Goal: Task Accomplishment & Management: Manage account settings

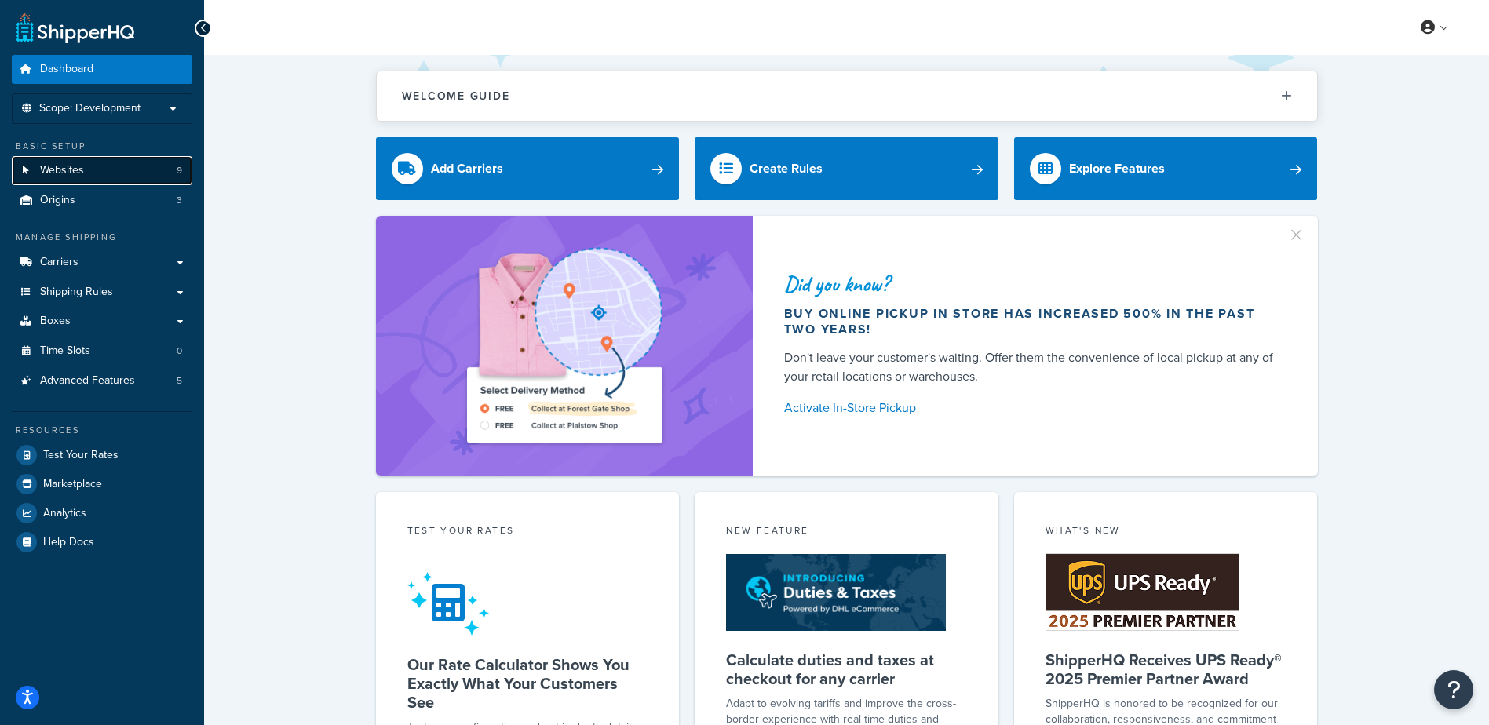
click at [122, 177] on link "Websites 9" at bounding box center [102, 170] width 181 height 29
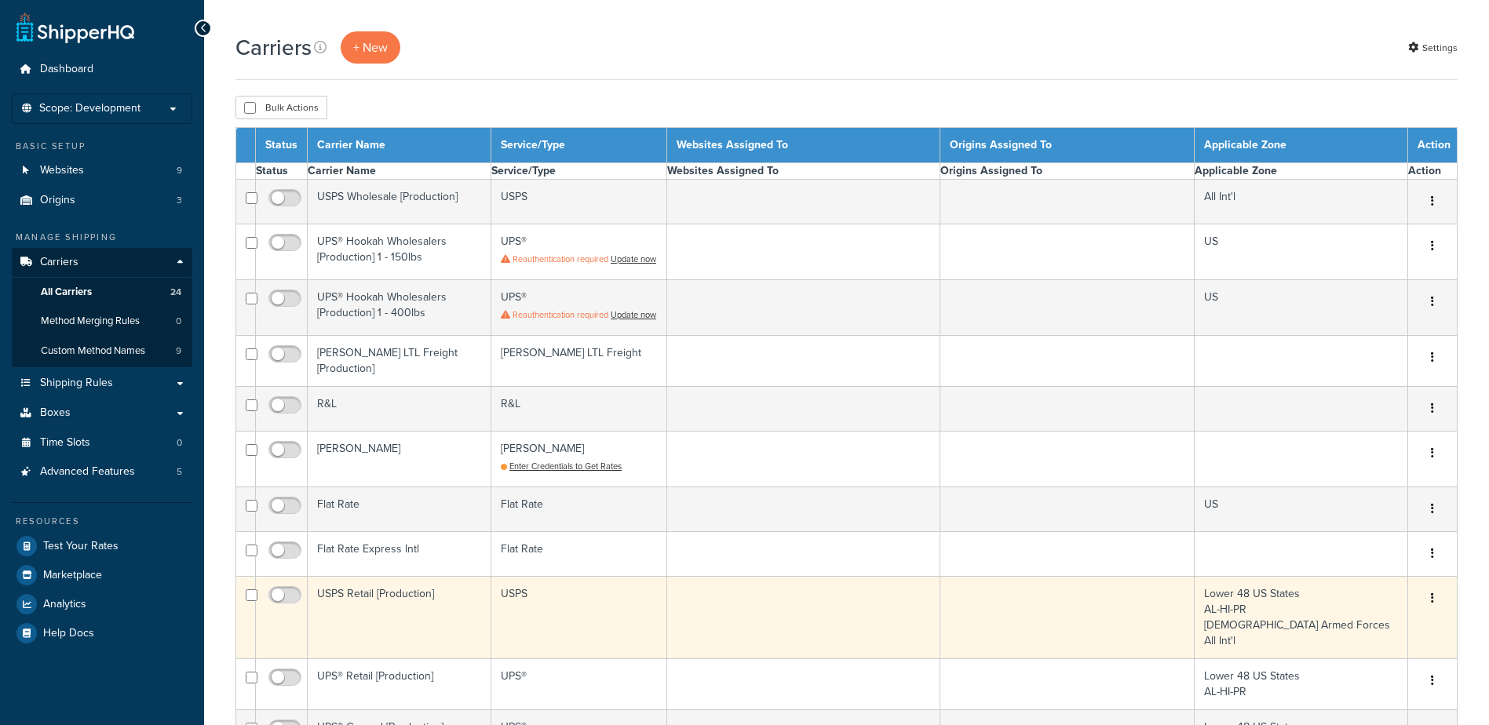
select select "15"
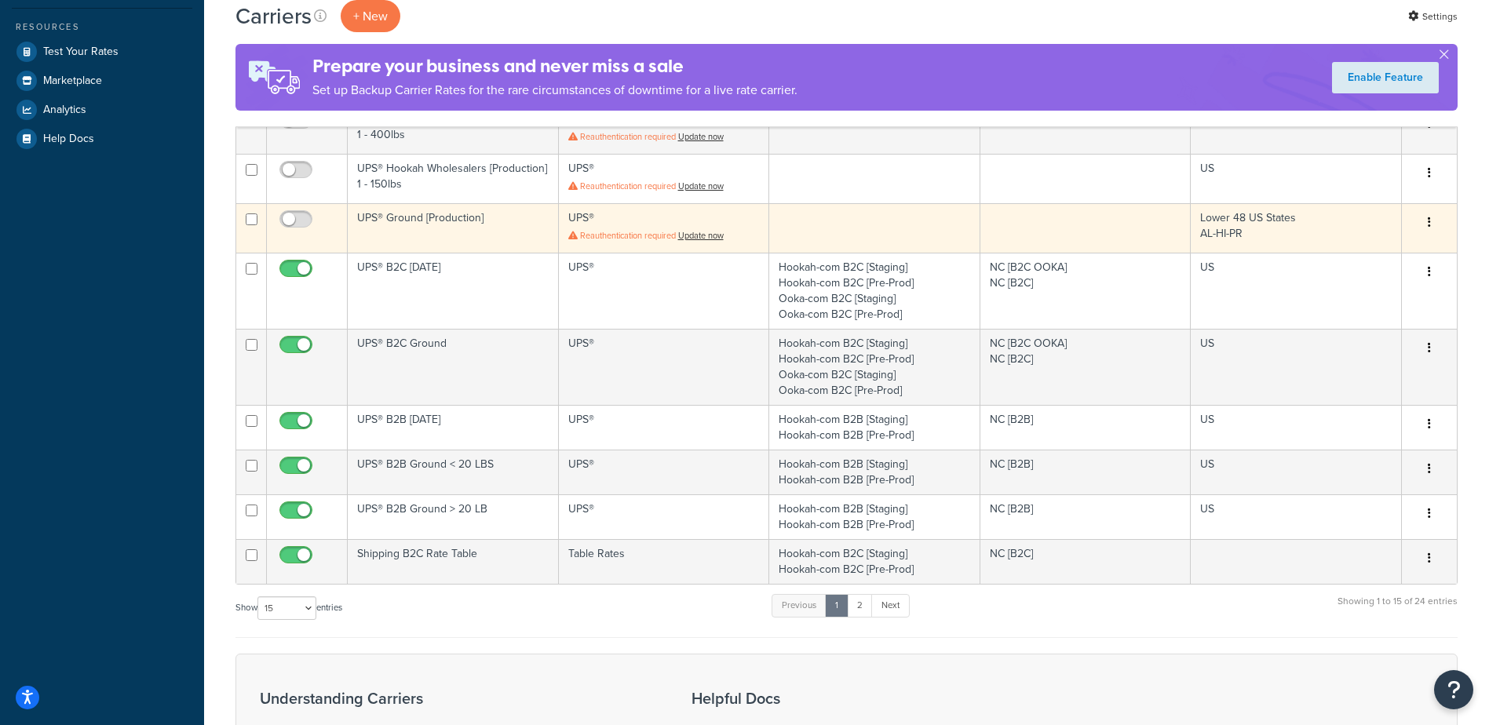
scroll to position [550, 0]
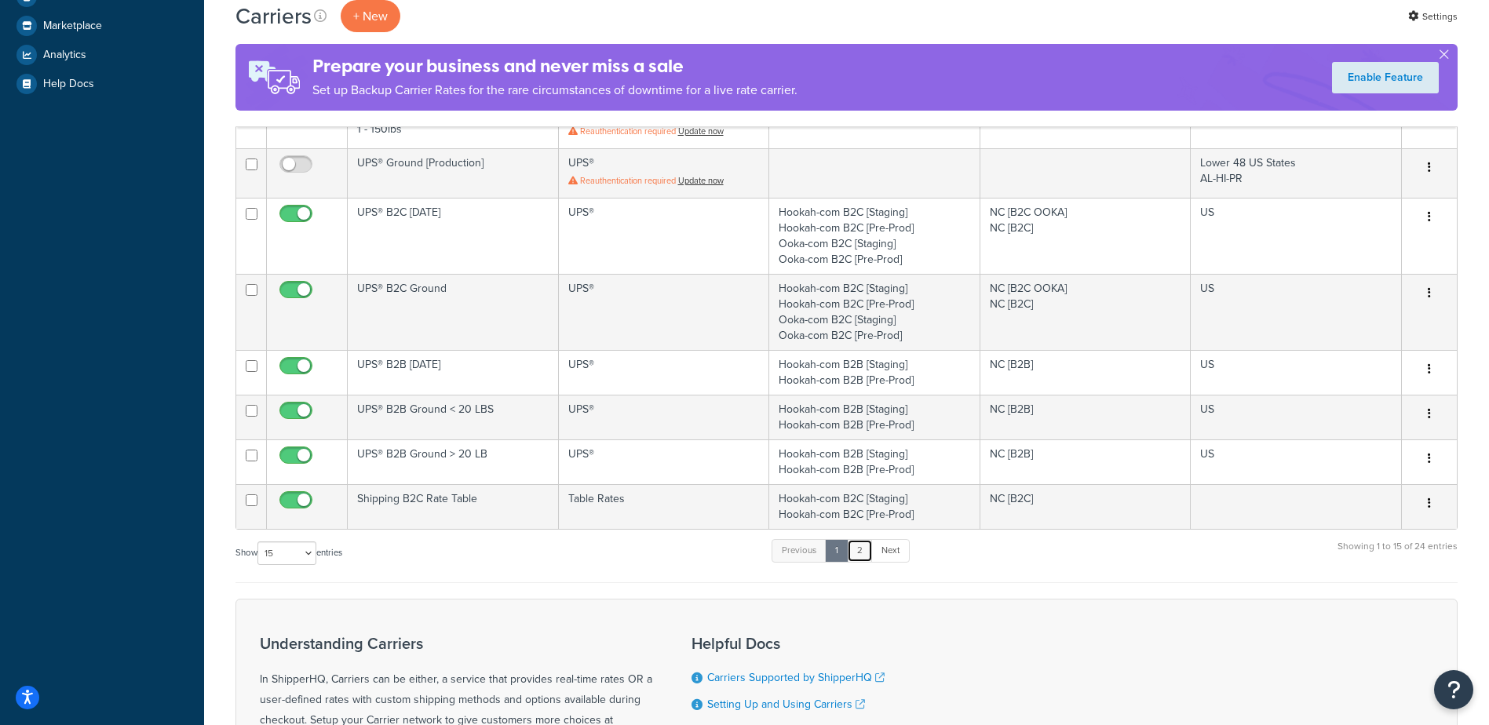
click at [858, 552] on link "2" at bounding box center [860, 551] width 26 height 24
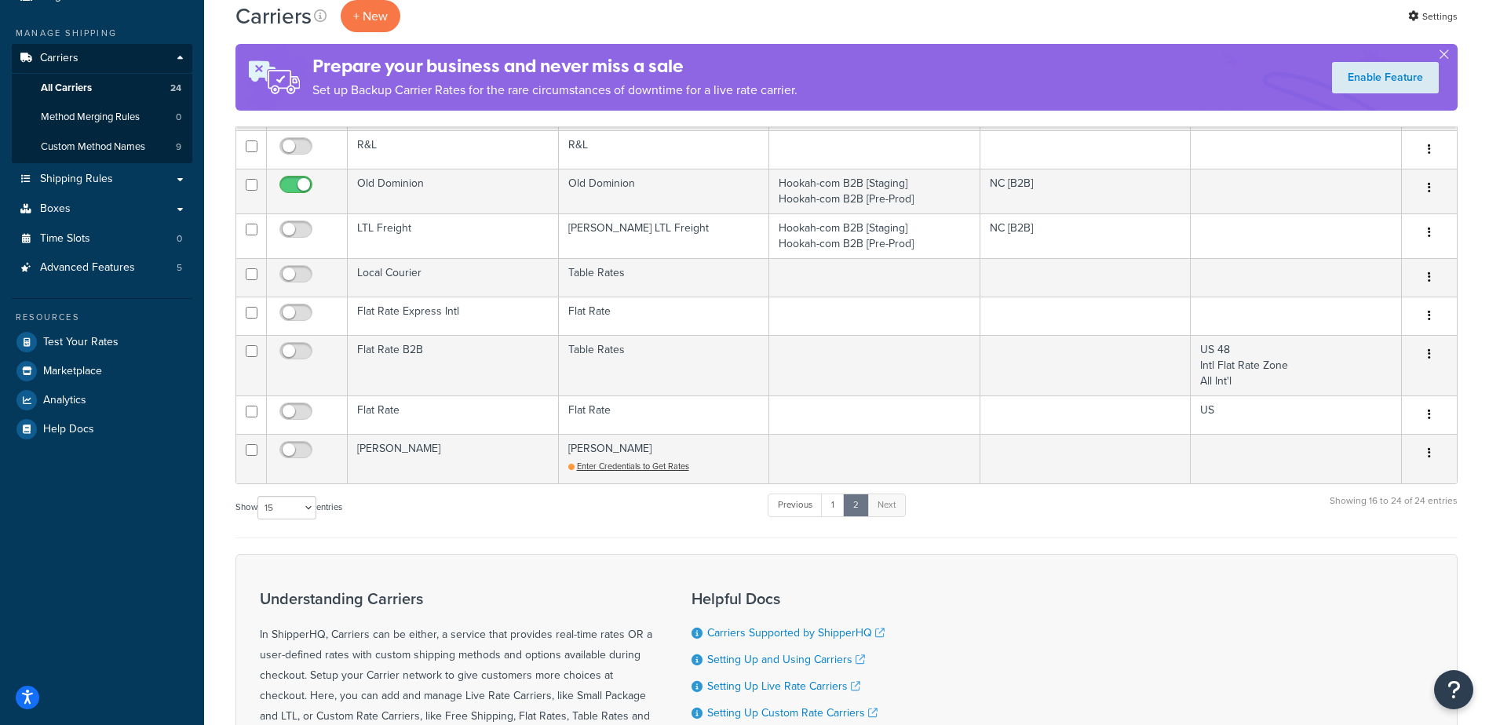
scroll to position [332, 0]
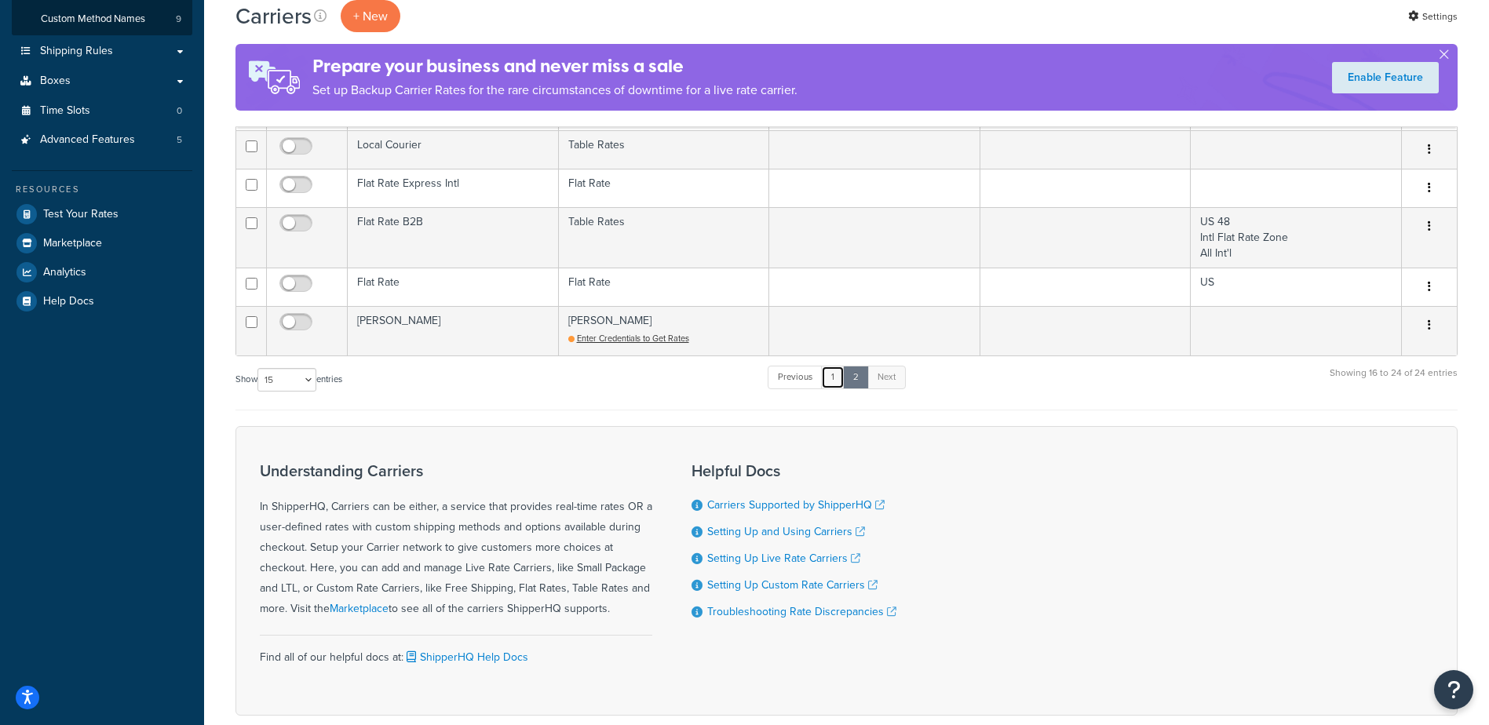
click at [839, 376] on link "1" at bounding box center [833, 378] width 24 height 24
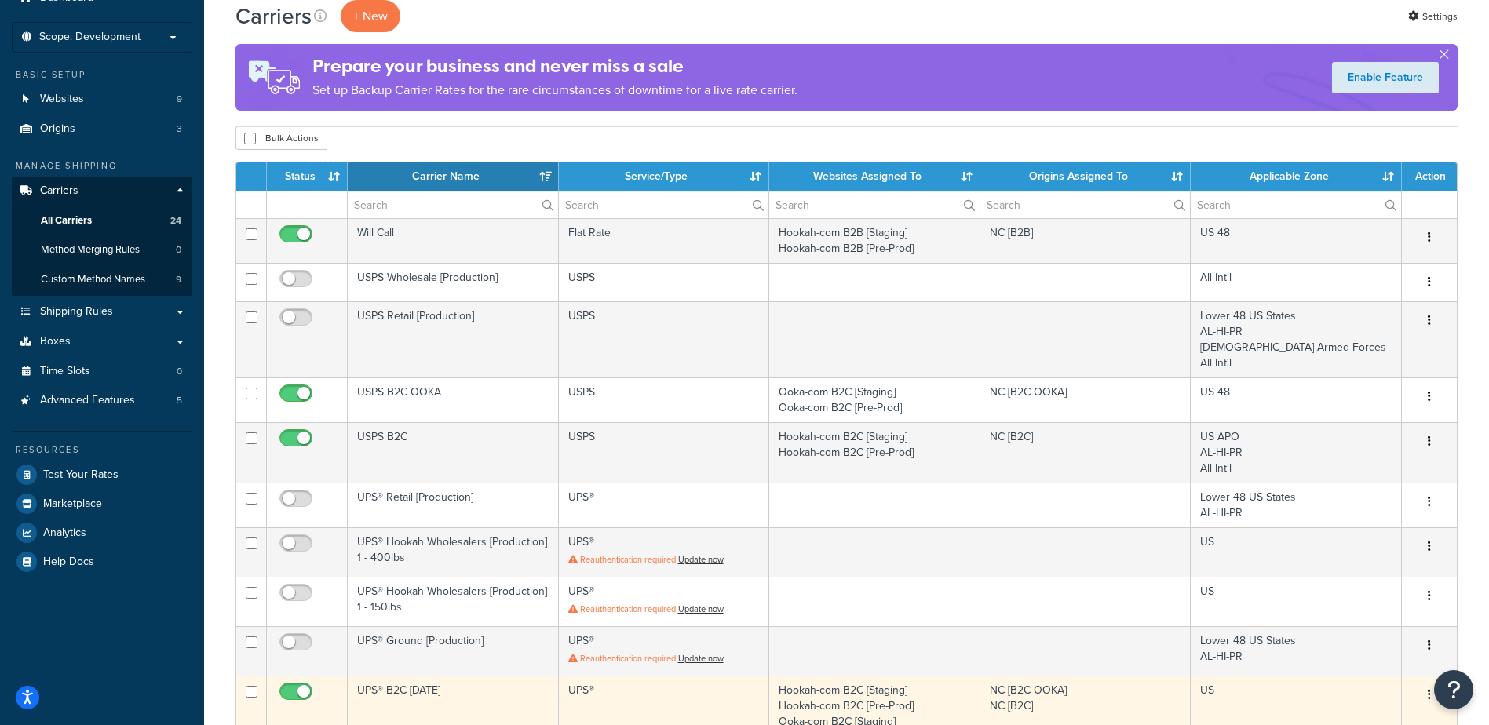
scroll to position [0, 0]
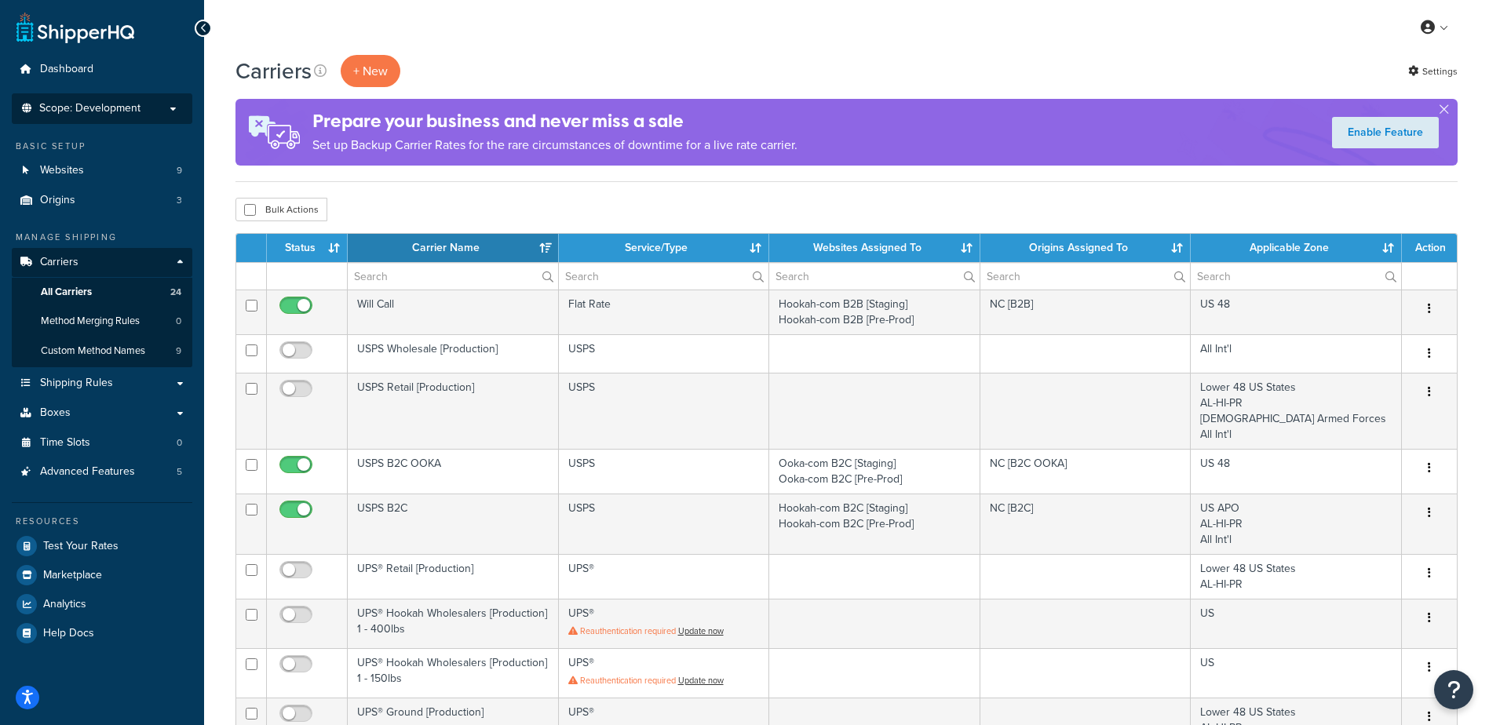
drag, startPoint x: 130, startPoint y: 108, endPoint x: 147, endPoint y: 117, distance: 18.6
click at [132, 109] on span "Scope: Development" at bounding box center [89, 108] width 101 height 13
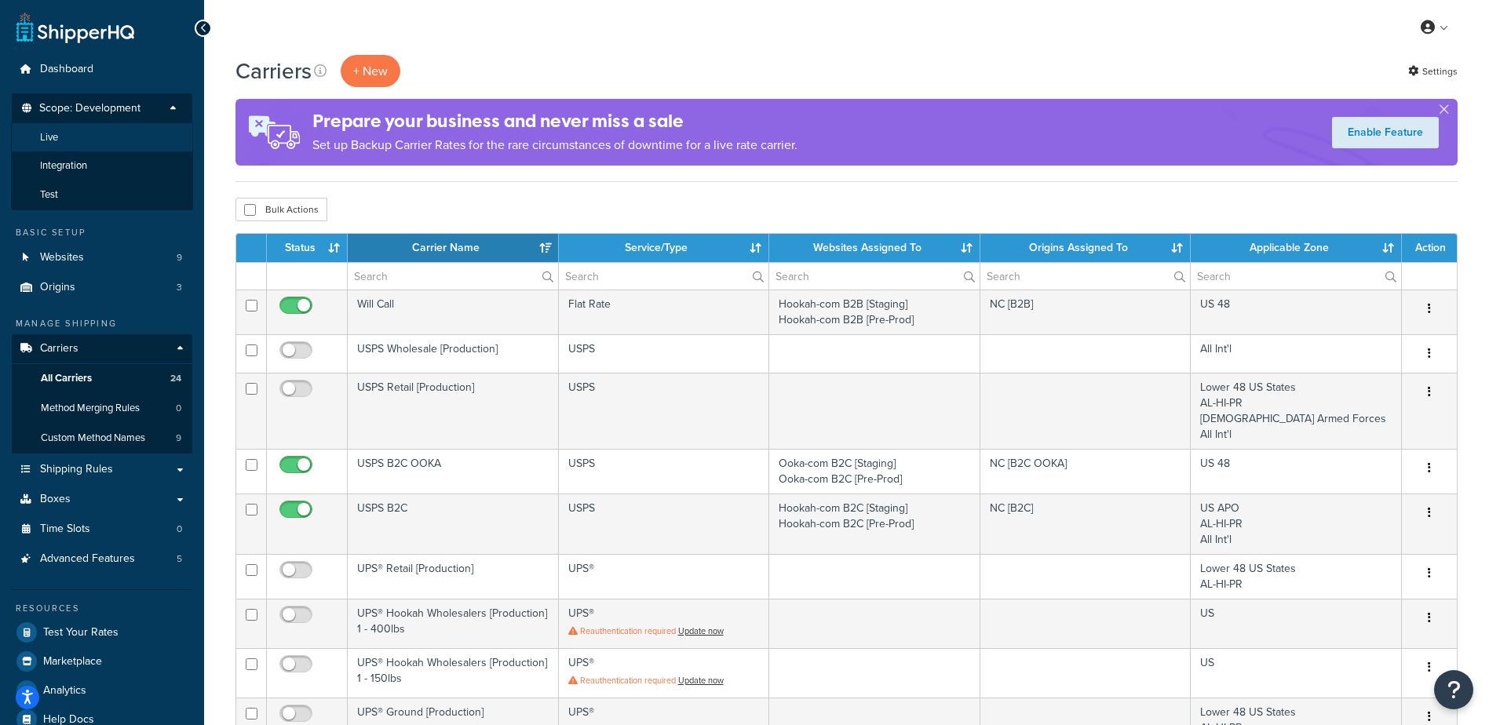
click at [79, 136] on li "Live" at bounding box center [102, 137] width 182 height 29
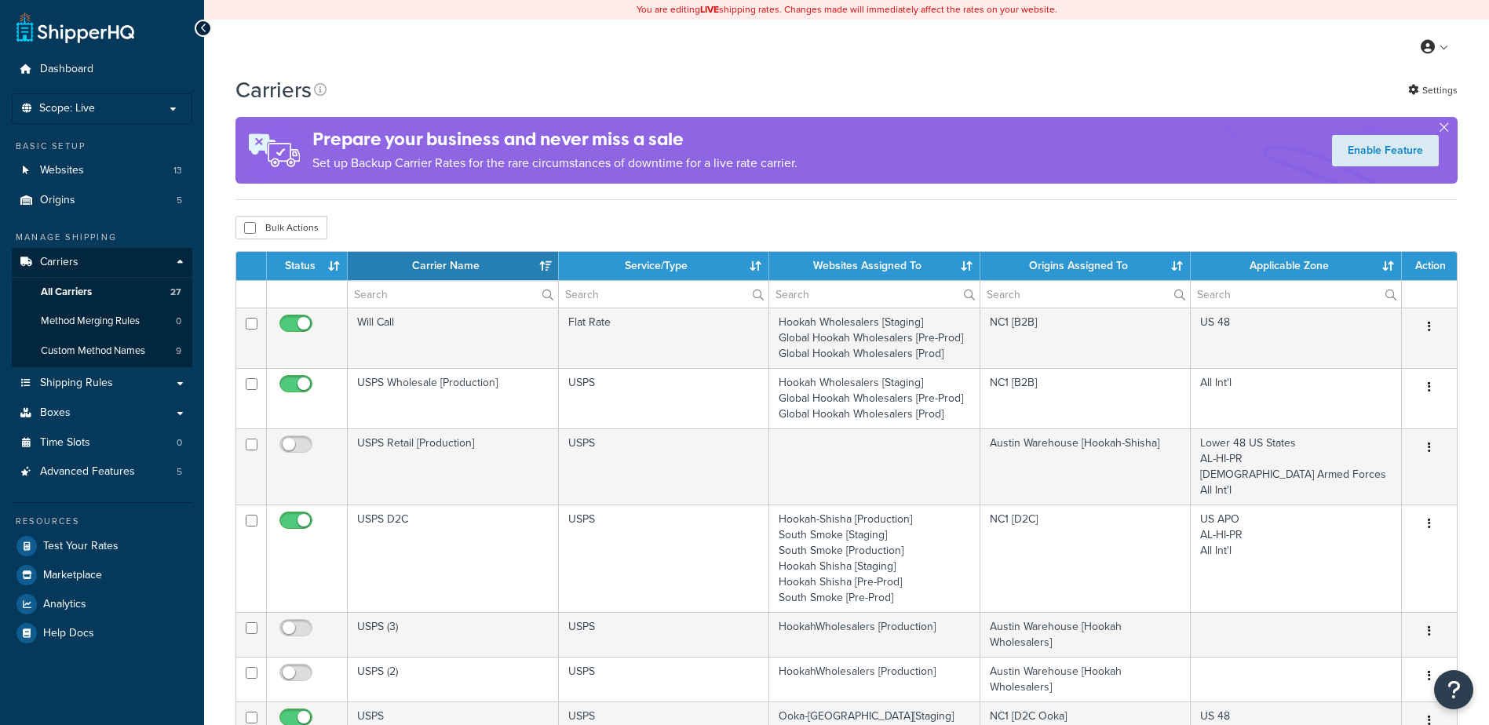
select select "15"
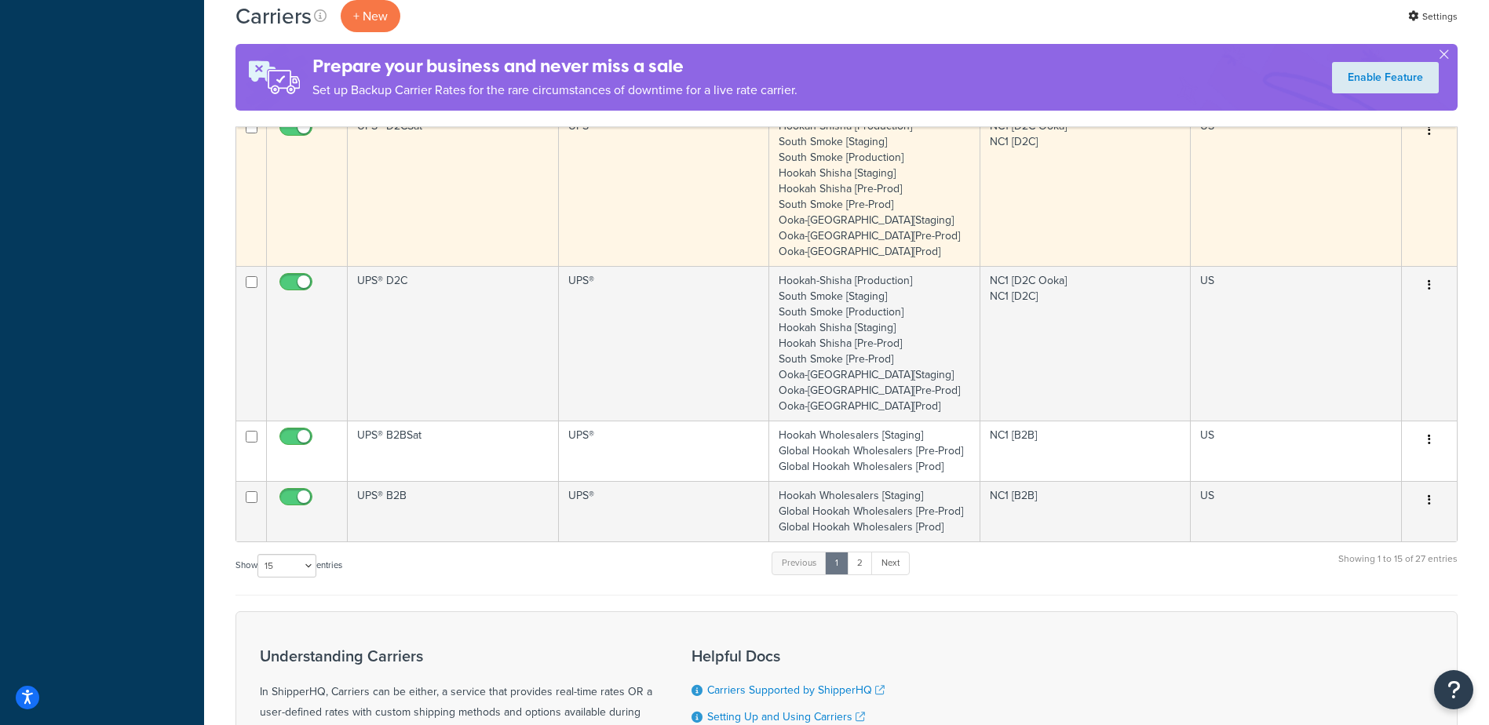
scroll to position [864, 0]
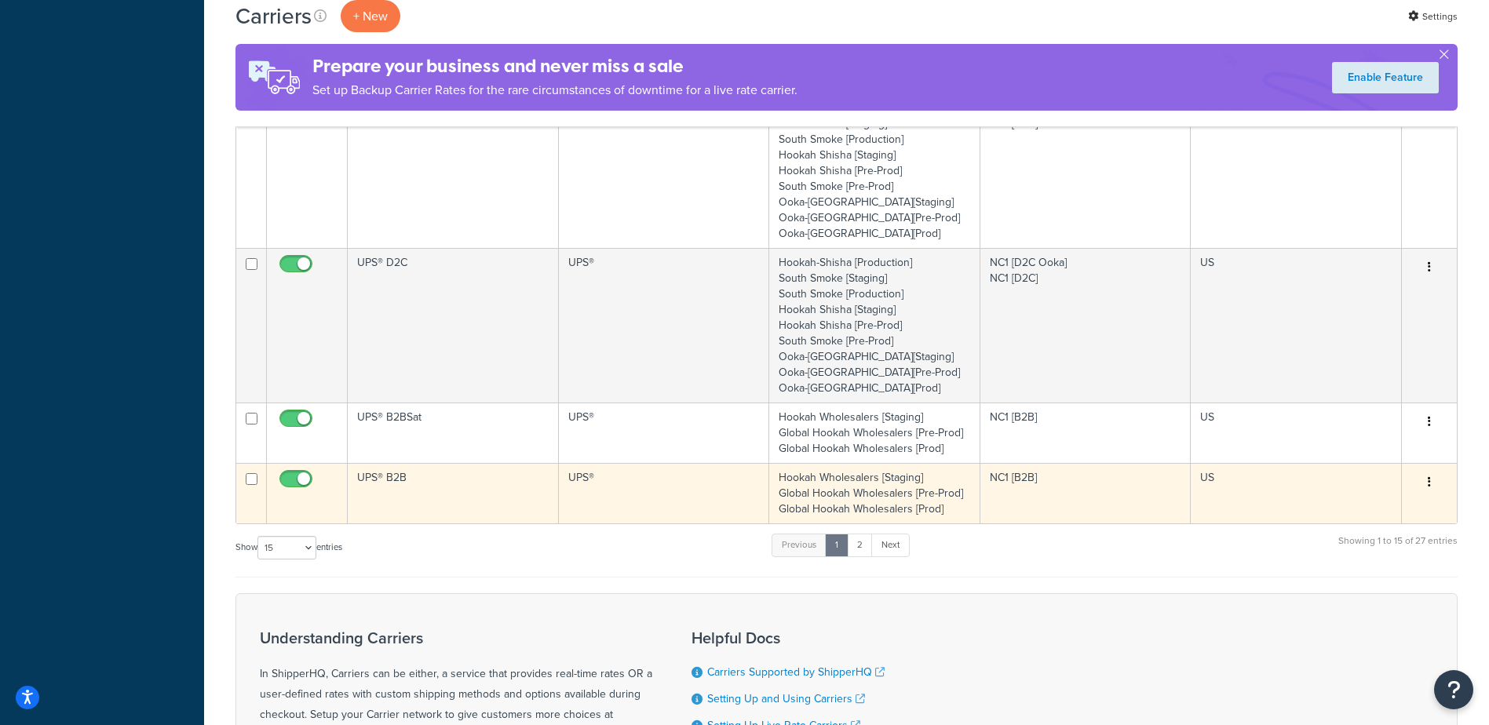
click at [400, 484] on td "UPS® B2B" at bounding box center [453, 493] width 211 height 60
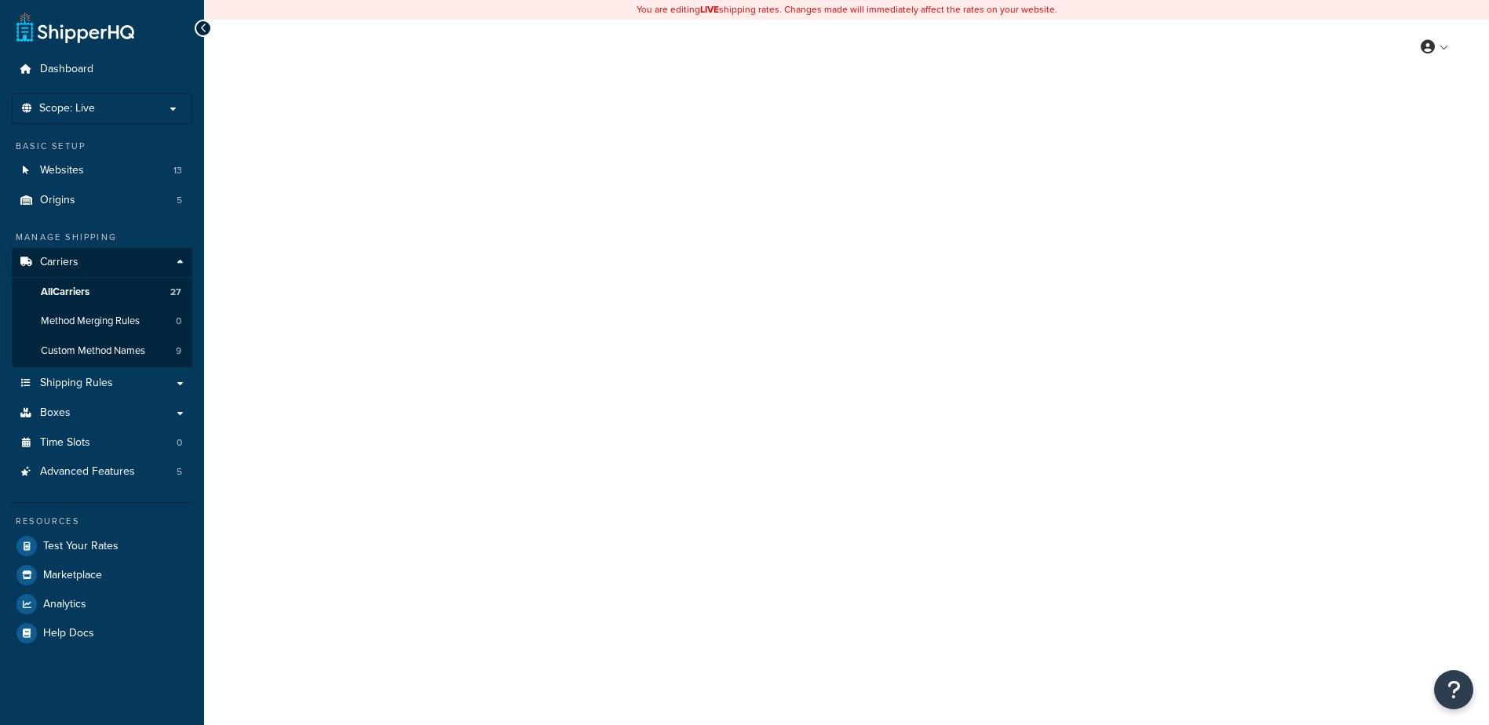
select select "ups"
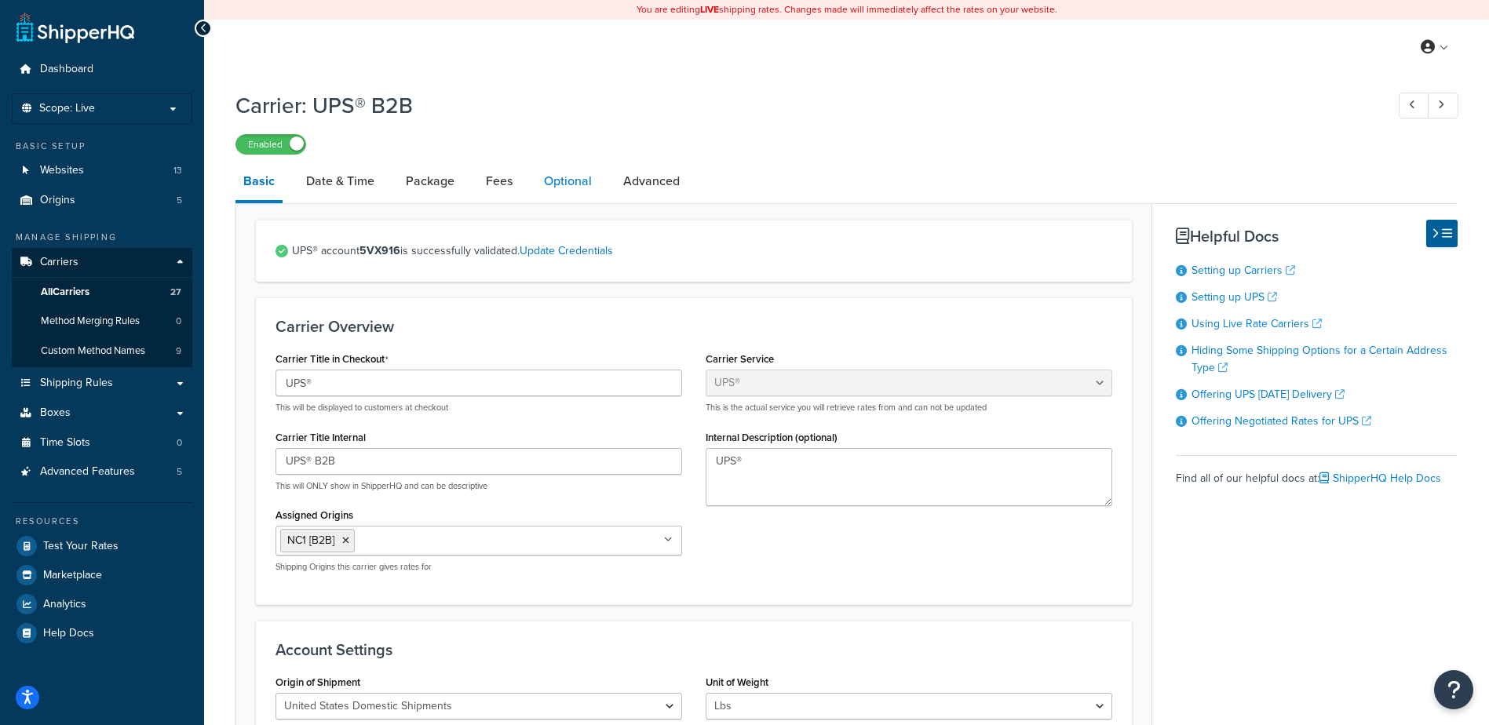
drag, startPoint x: 451, startPoint y: 184, endPoint x: 564, endPoint y: 183, distance: 112.3
click at [451, 184] on link "Package" at bounding box center [430, 181] width 64 height 38
click at [564, 183] on link "Optional" at bounding box center [568, 181] width 64 height 38
select select "business"
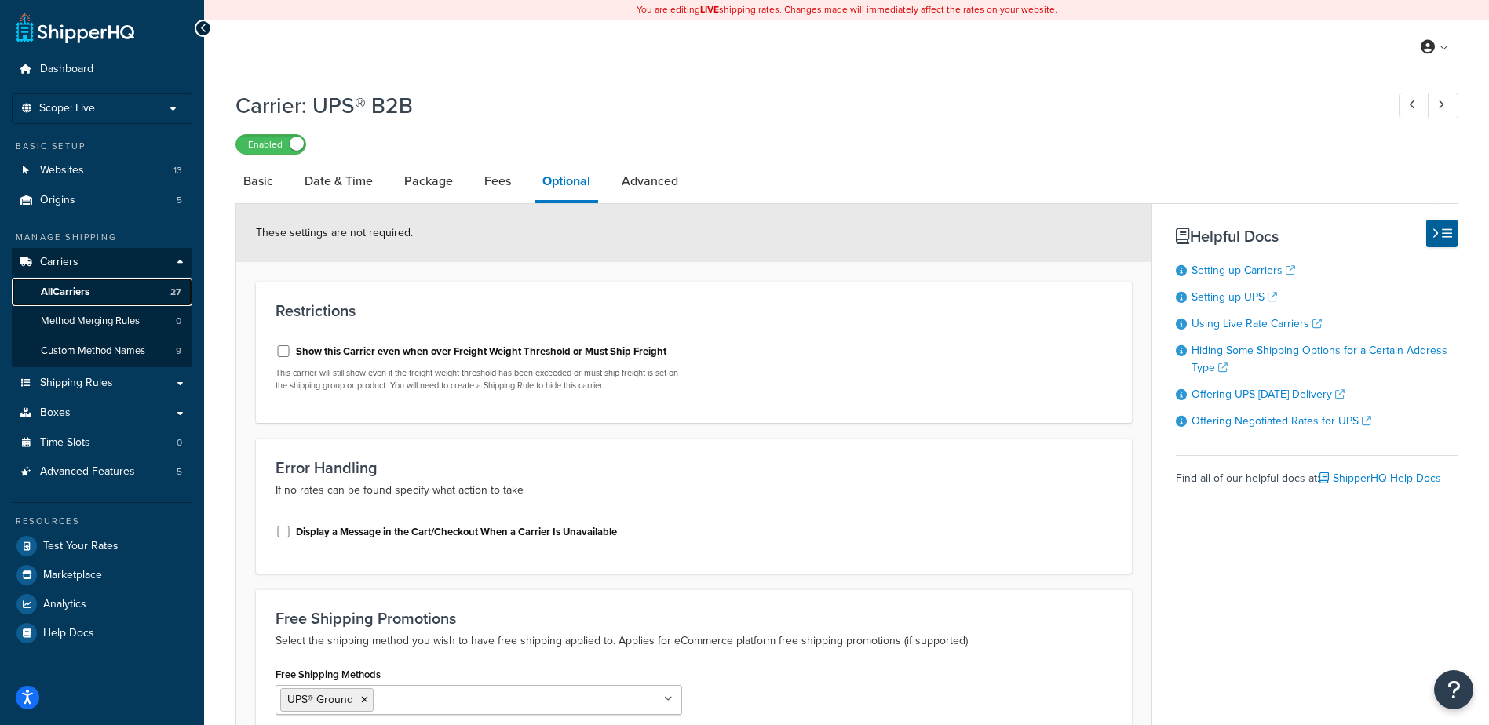
click at [86, 294] on span "All Carriers" at bounding box center [65, 292] width 49 height 13
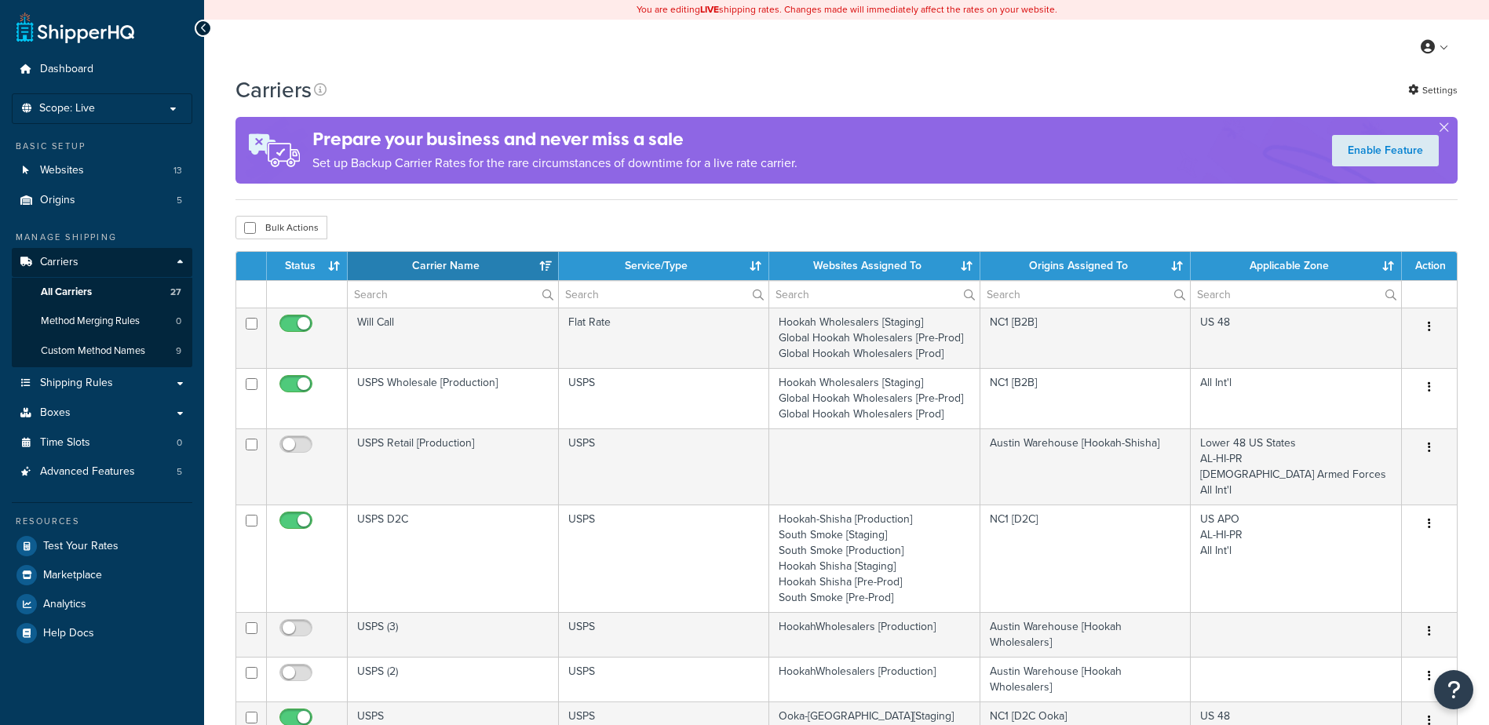
select select "15"
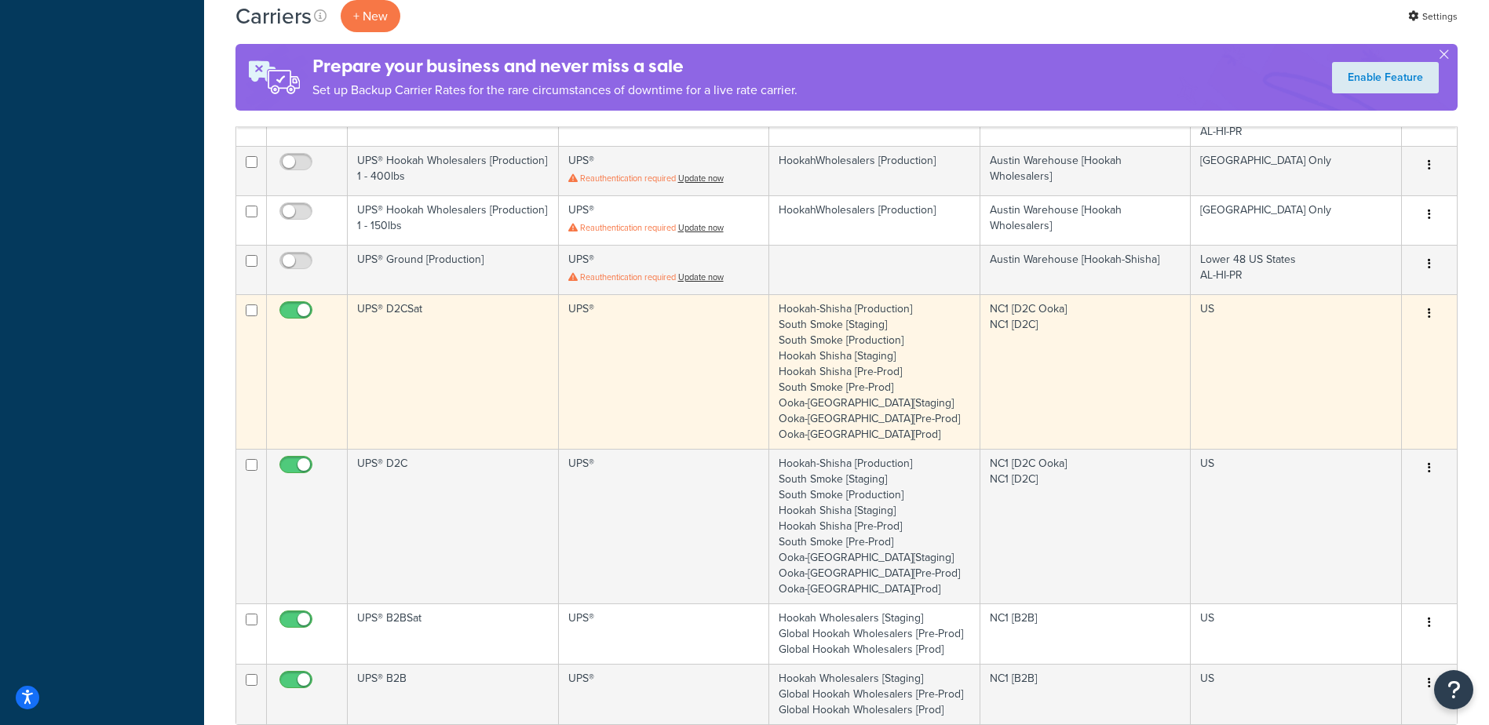
scroll to position [707, 0]
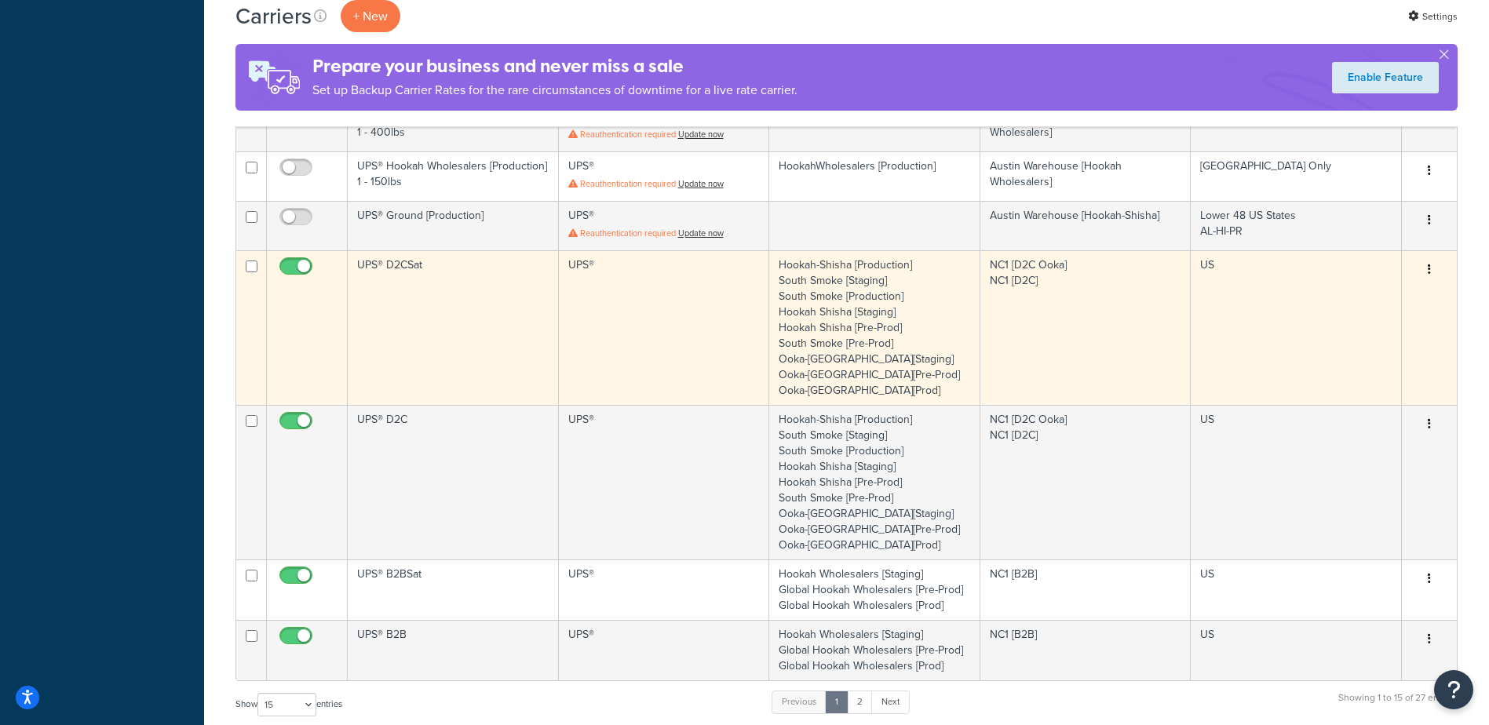
click at [413, 267] on td "UPS® D2CSat" at bounding box center [453, 327] width 211 height 155
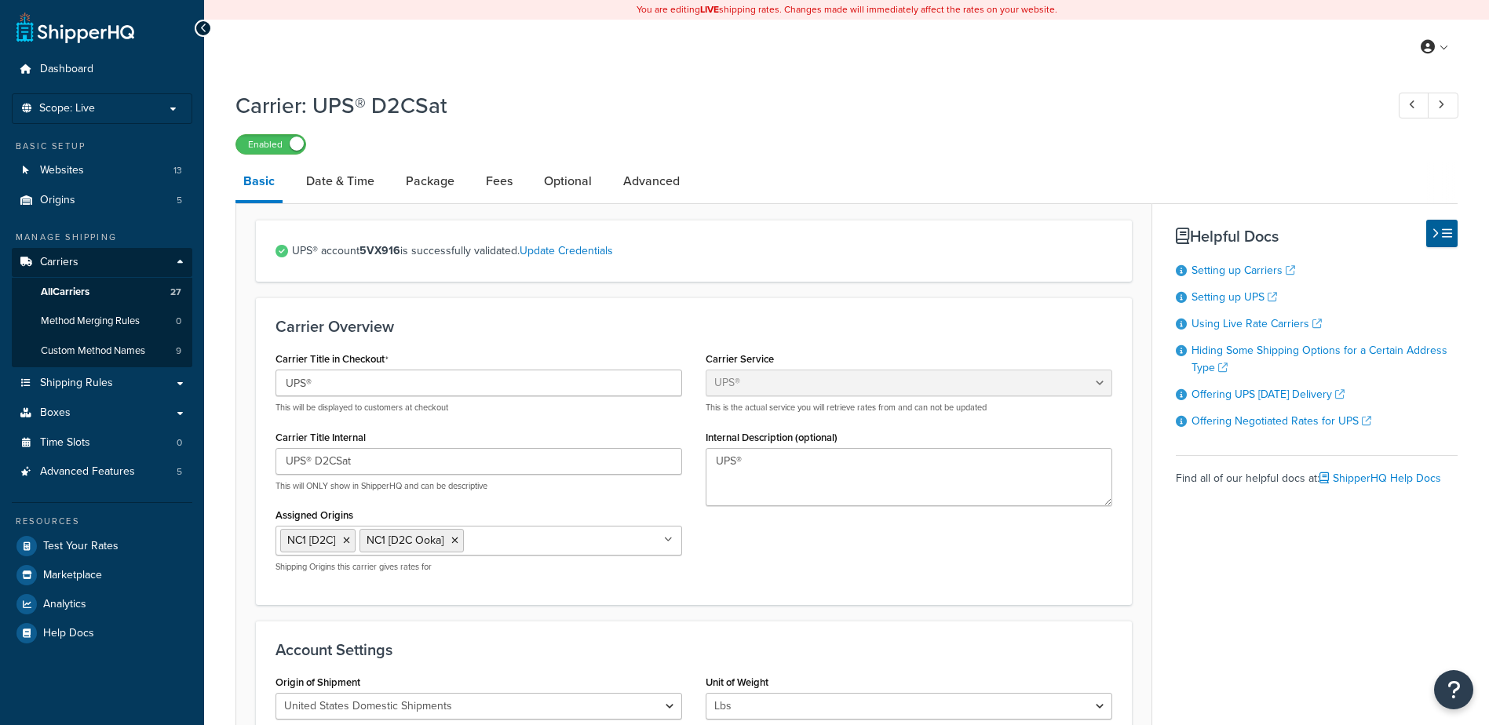
select select "ups"
click at [415, 188] on link "Package" at bounding box center [430, 181] width 64 height 38
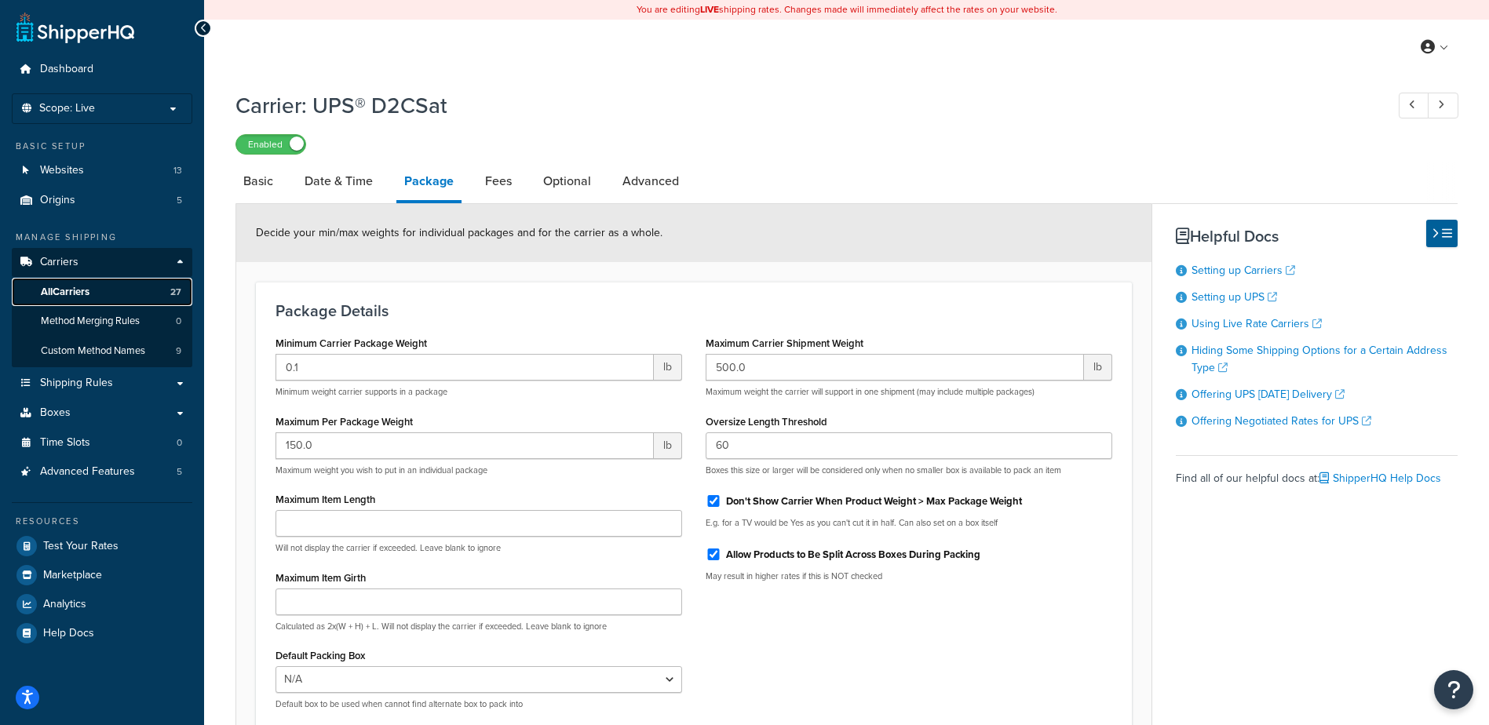
click at [76, 294] on span "All Carriers" at bounding box center [65, 292] width 49 height 13
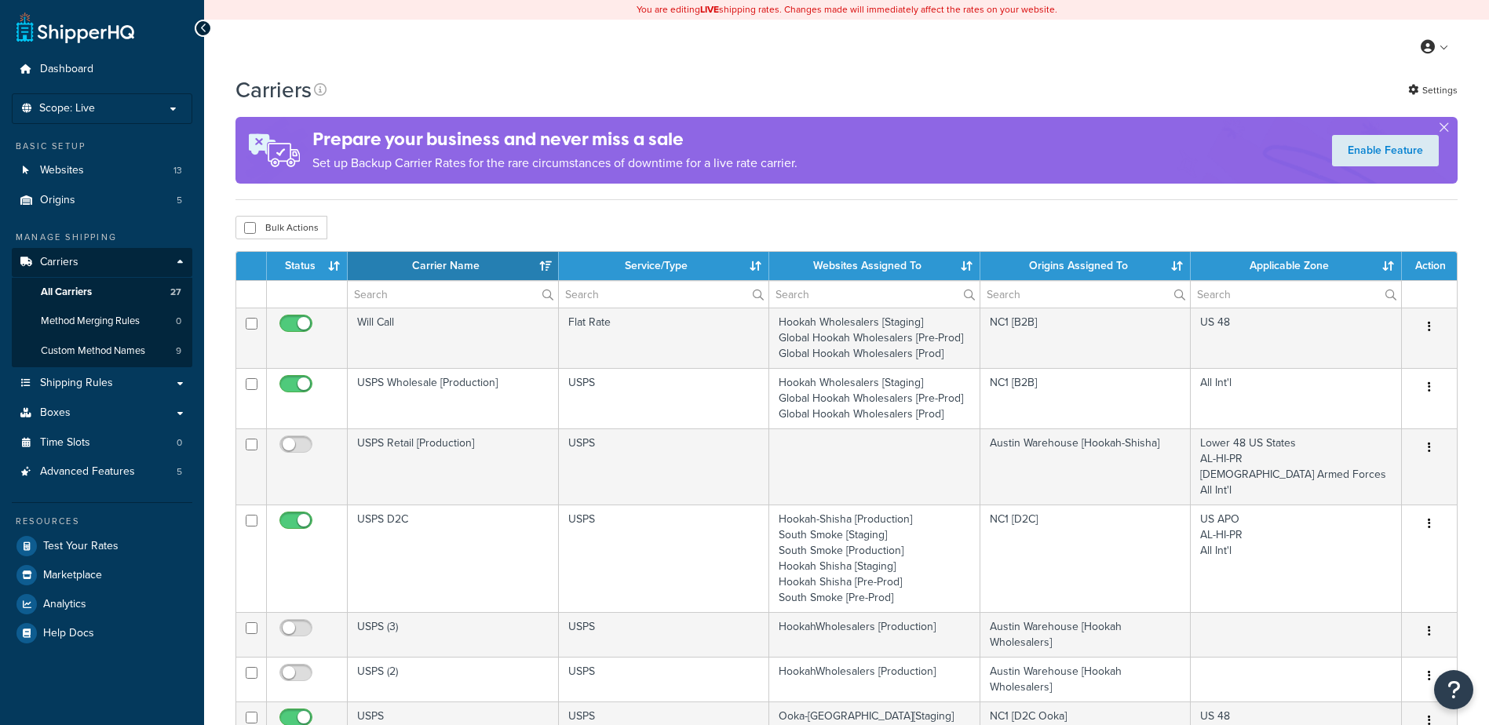
select select "15"
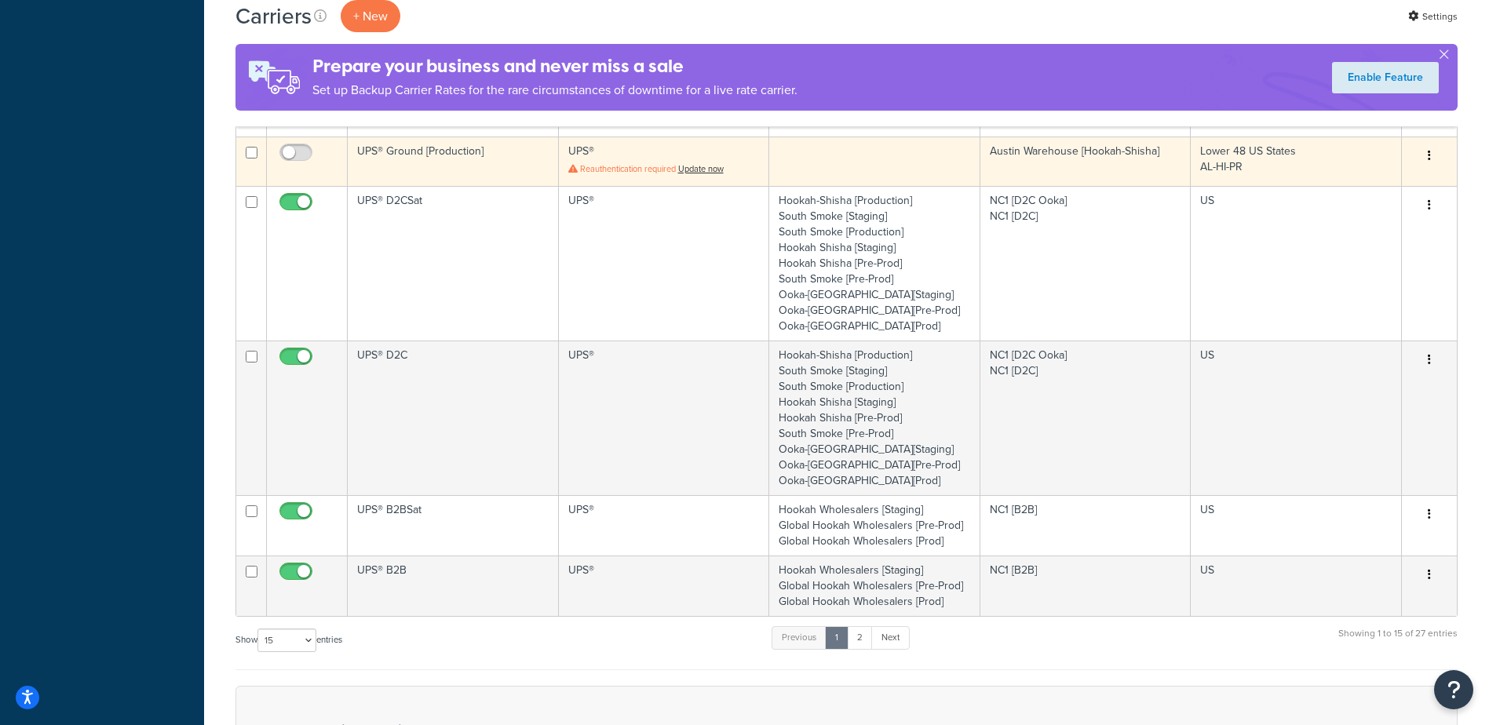
scroll to position [864, 0]
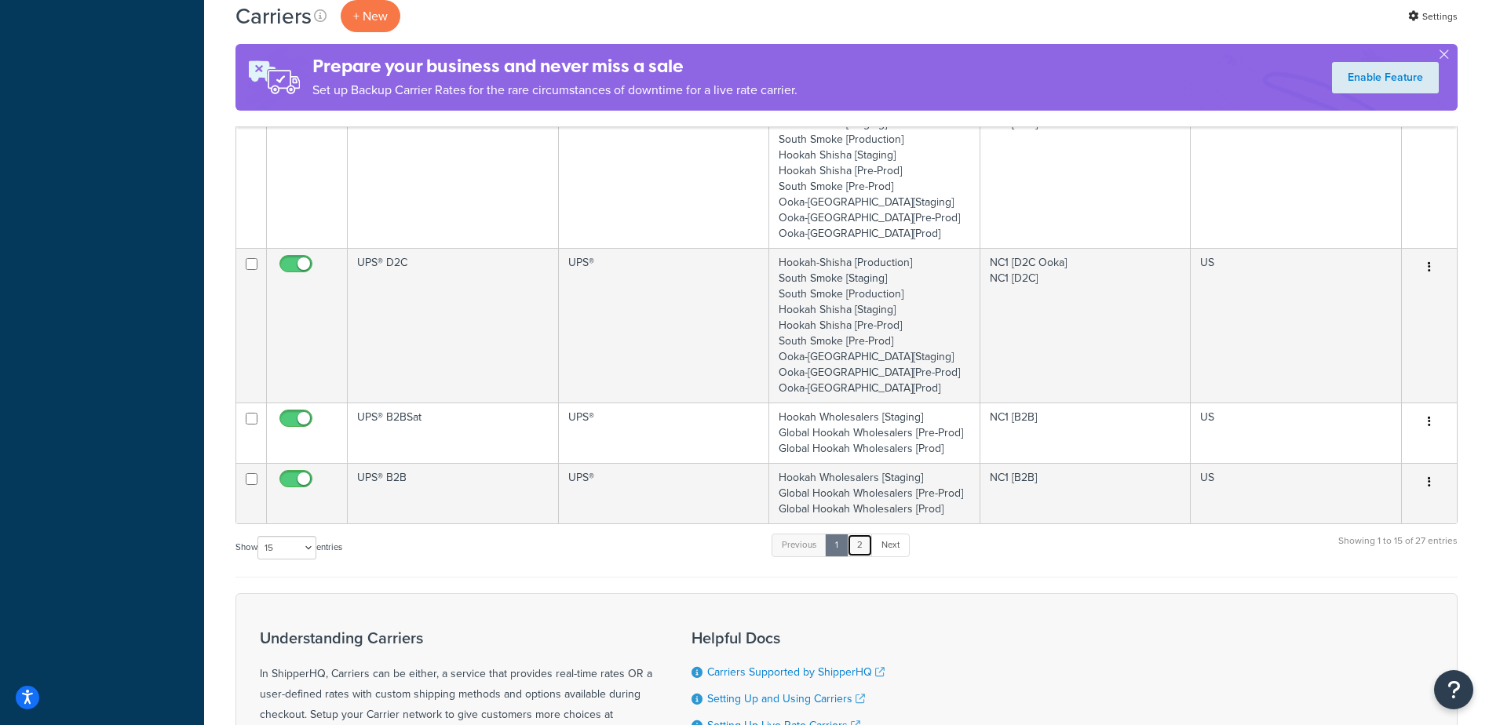
click at [859, 550] on link "2" at bounding box center [860, 546] width 26 height 24
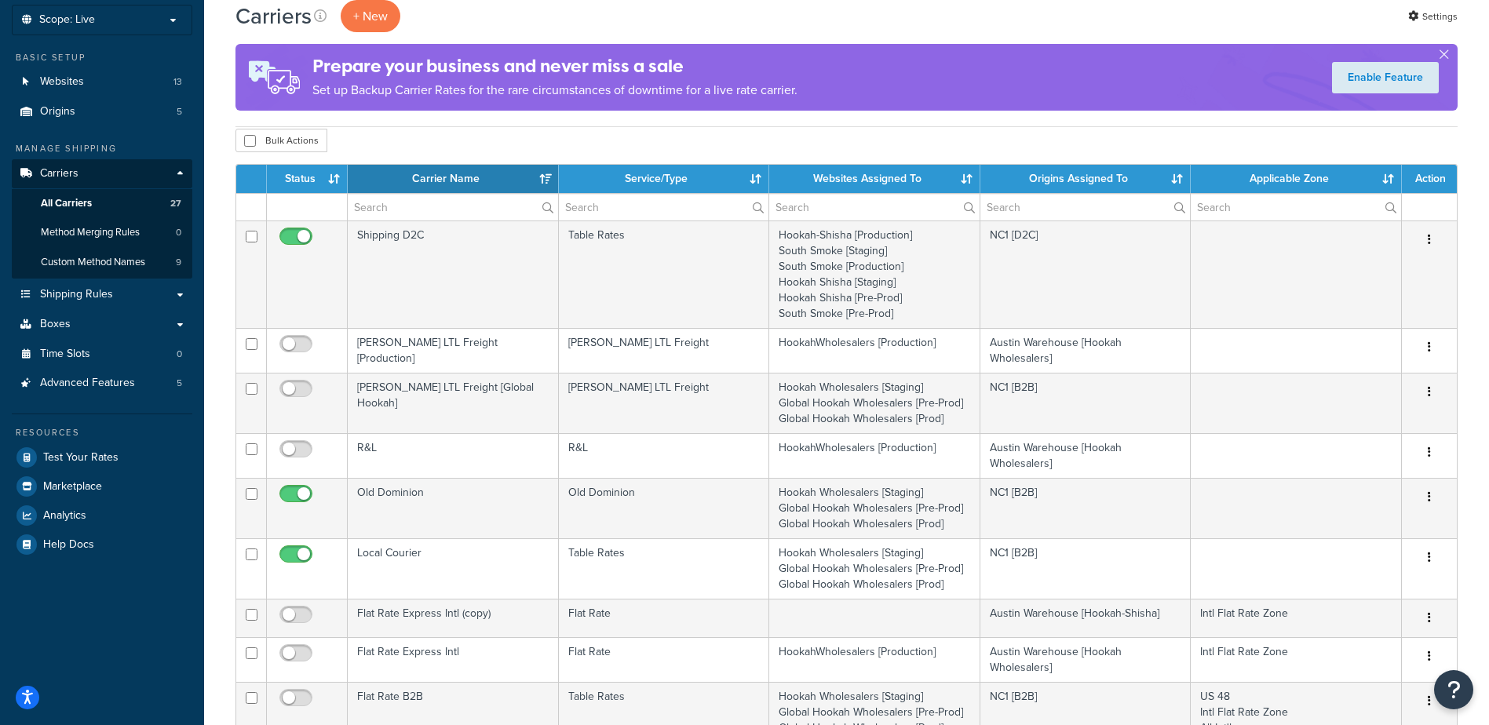
scroll to position [9, 0]
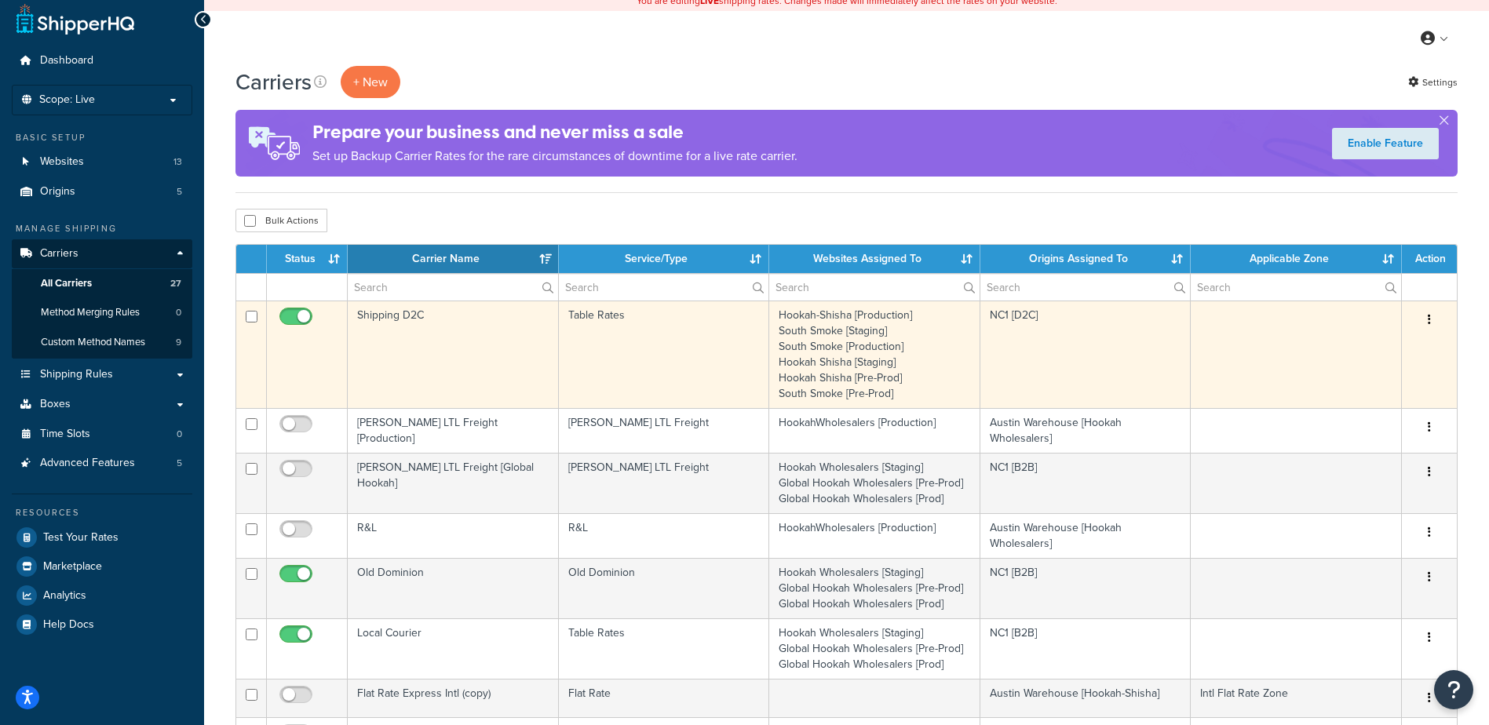
click at [389, 308] on td "Shipping D2C" at bounding box center [453, 355] width 211 height 108
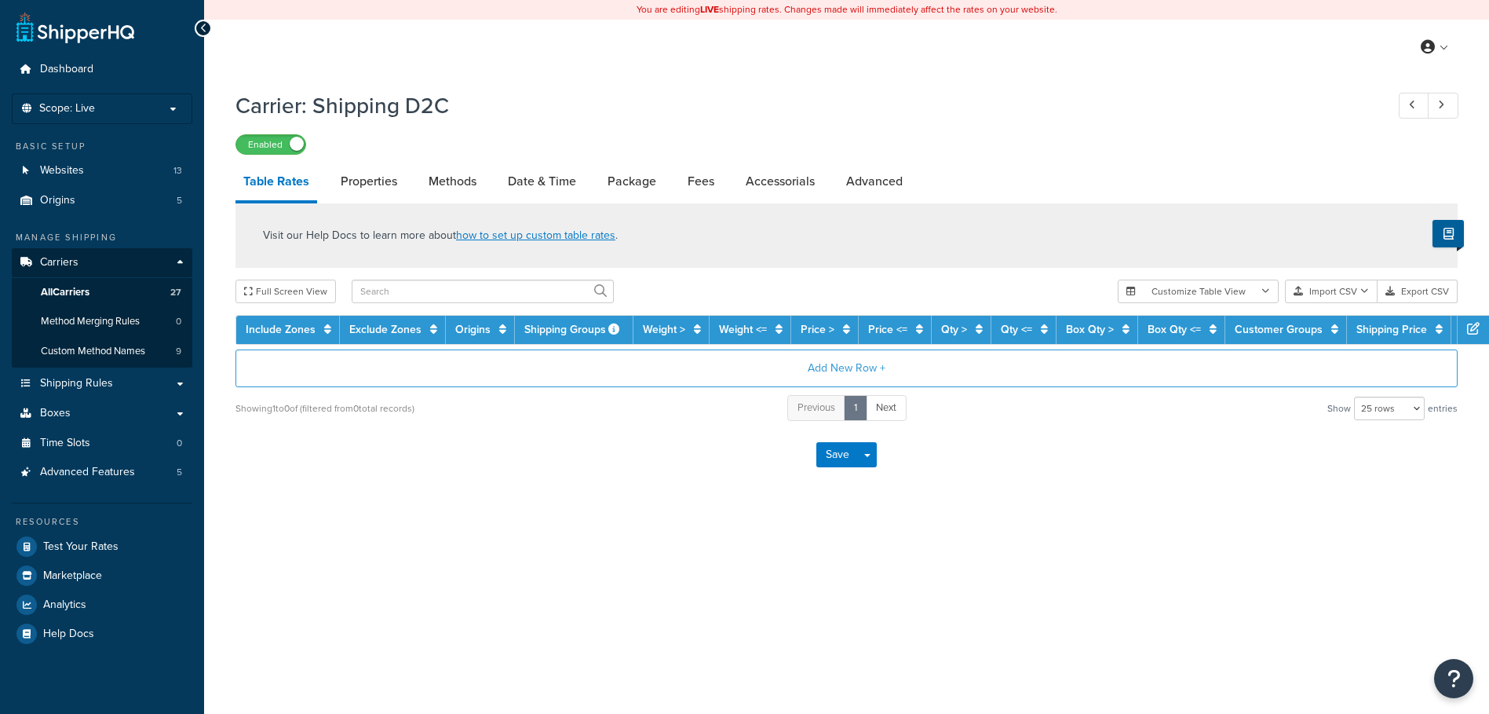
select select "25"
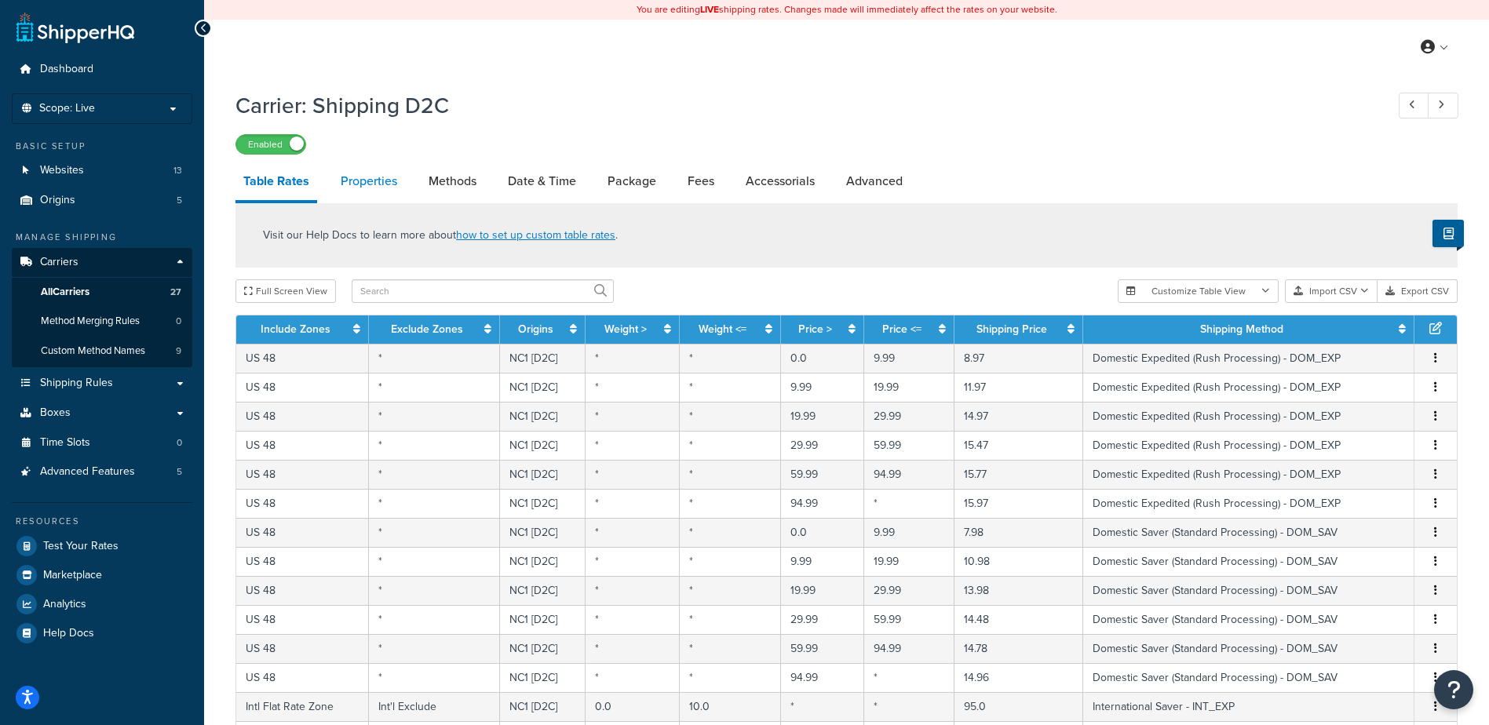
click at [381, 186] on link "Properties" at bounding box center [369, 181] width 72 height 38
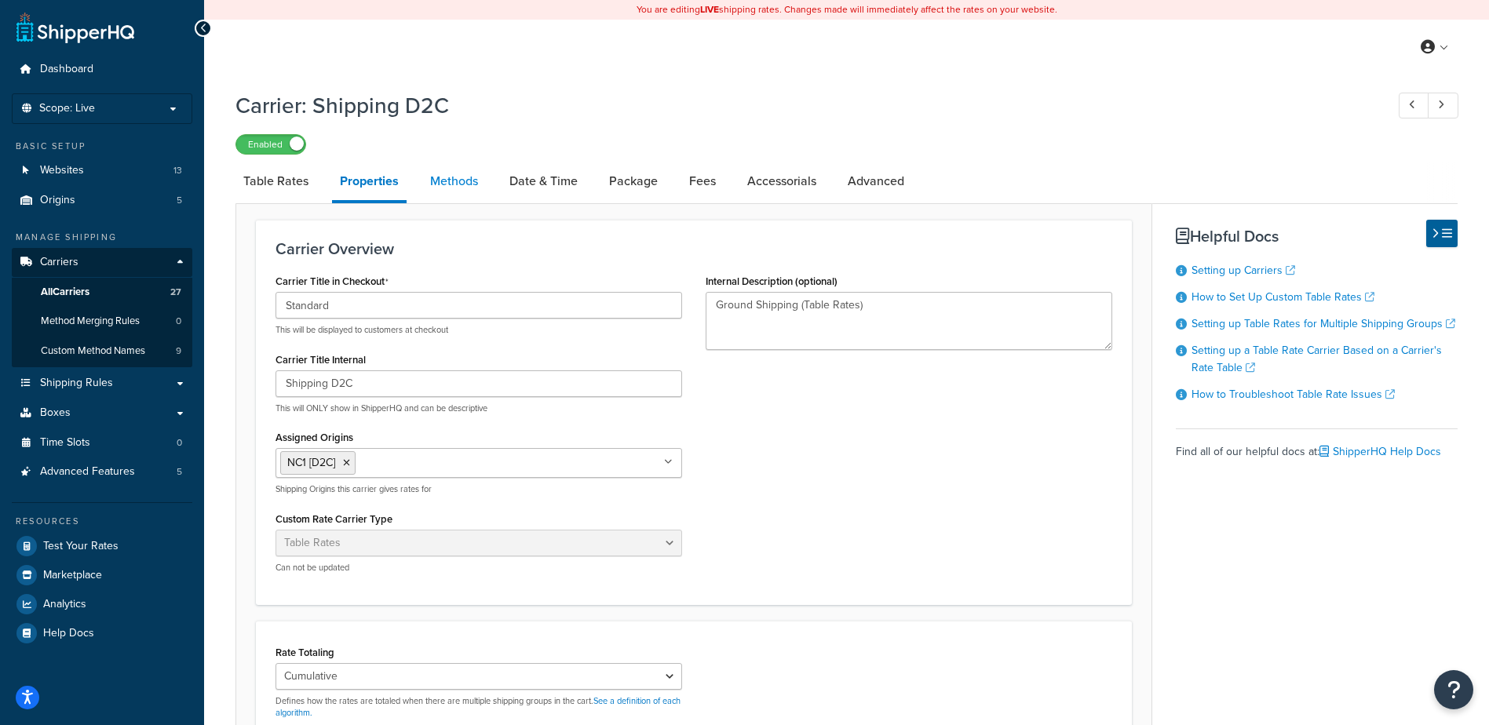
click at [459, 184] on link "Methods" at bounding box center [454, 181] width 64 height 38
select select "25"
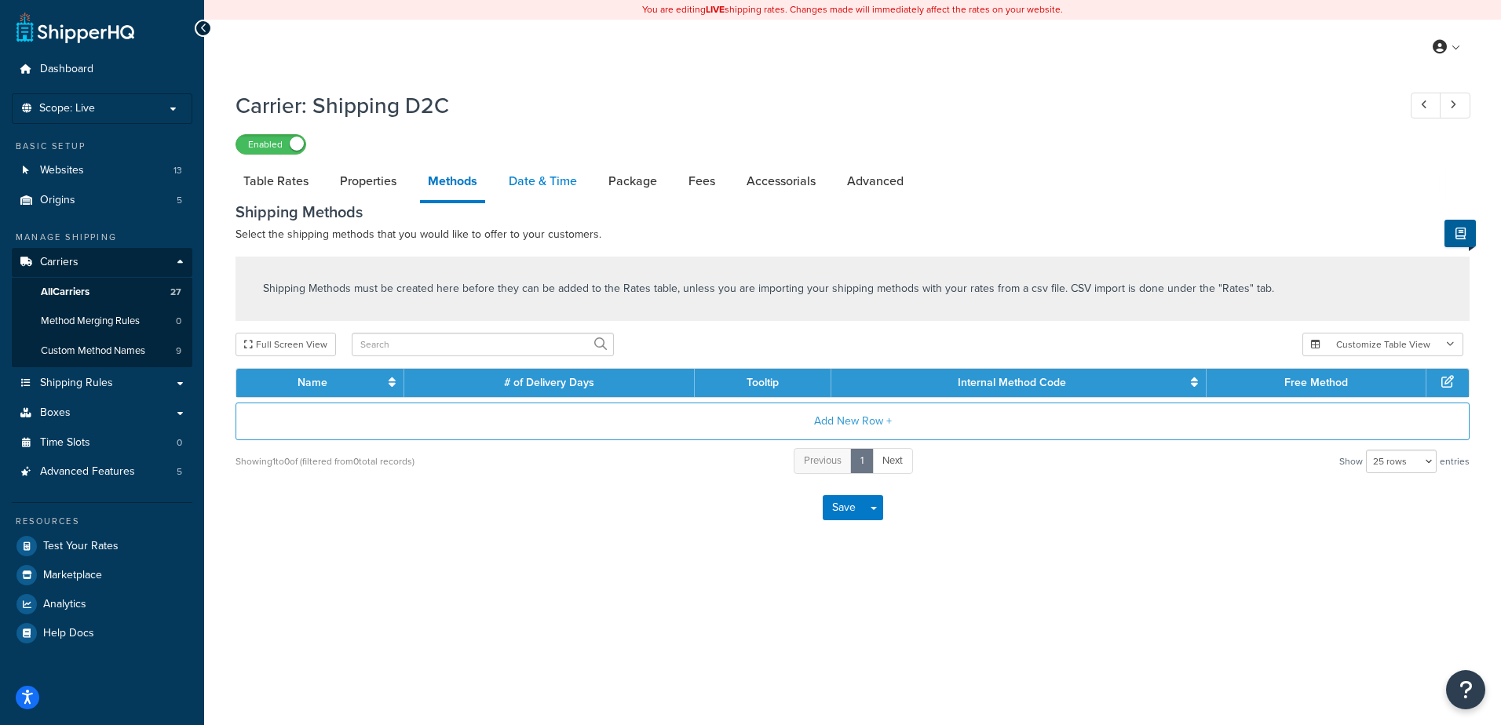
click at [520, 178] on link "Date & Time" at bounding box center [543, 181] width 84 height 38
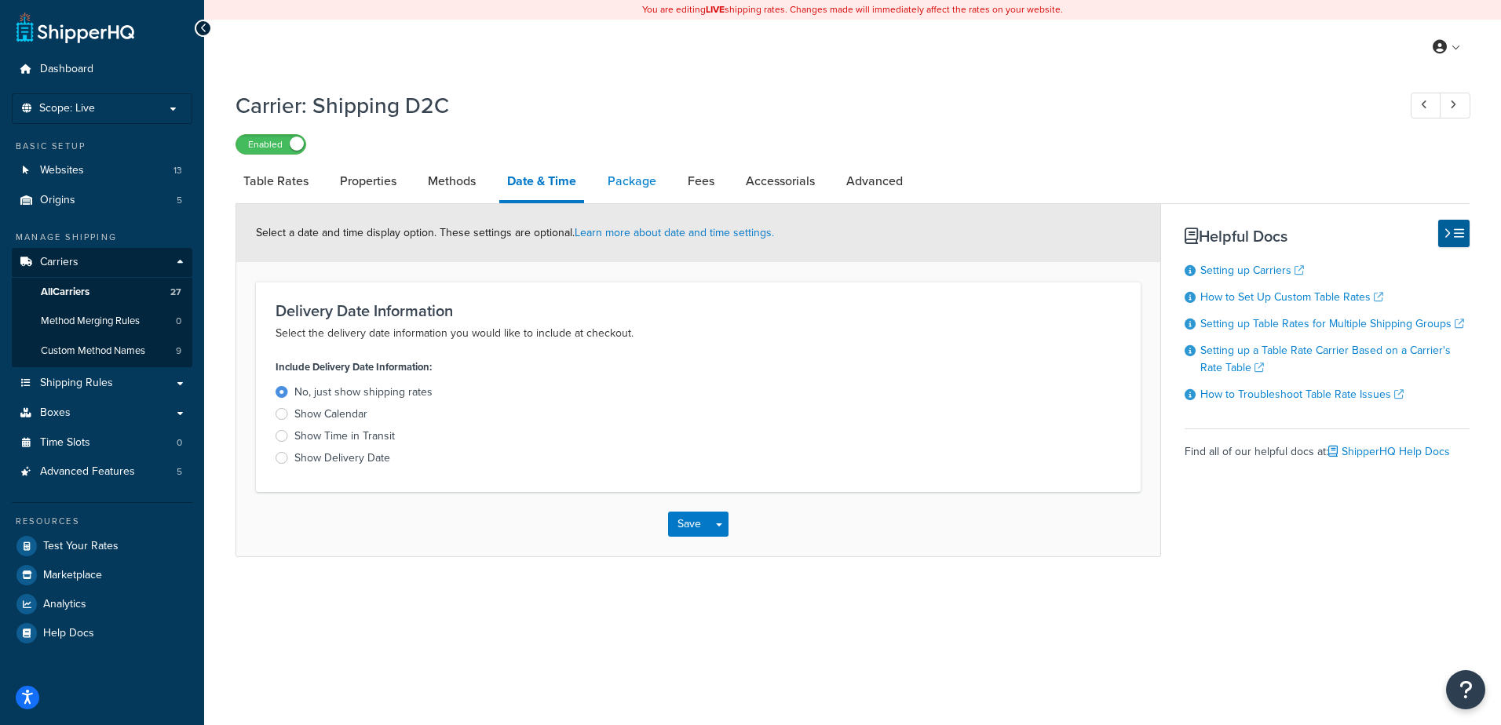
click at [630, 182] on link "Package" at bounding box center [632, 181] width 64 height 38
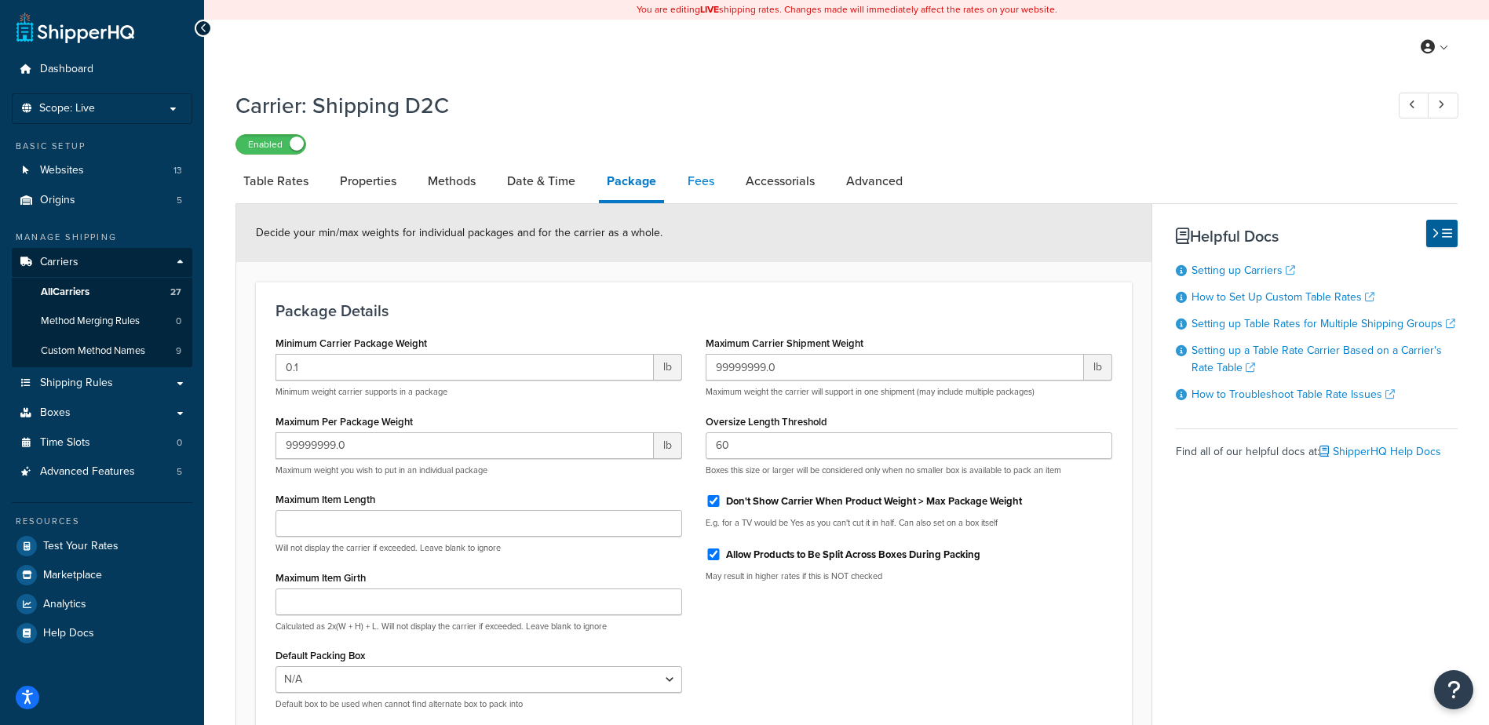
click at [699, 188] on link "Fees" at bounding box center [701, 181] width 42 height 38
select select "AFTER"
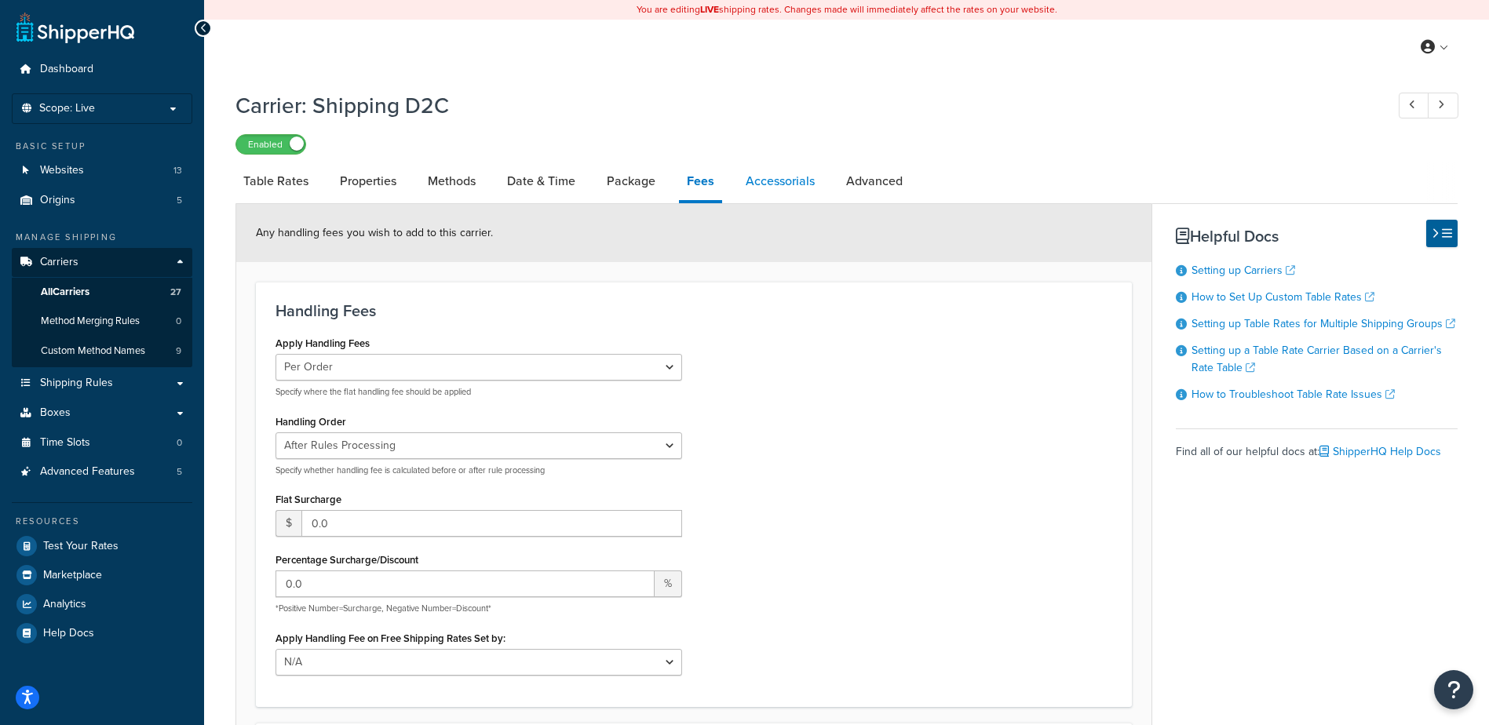
click at [795, 189] on link "Accessorials" at bounding box center [780, 181] width 85 height 38
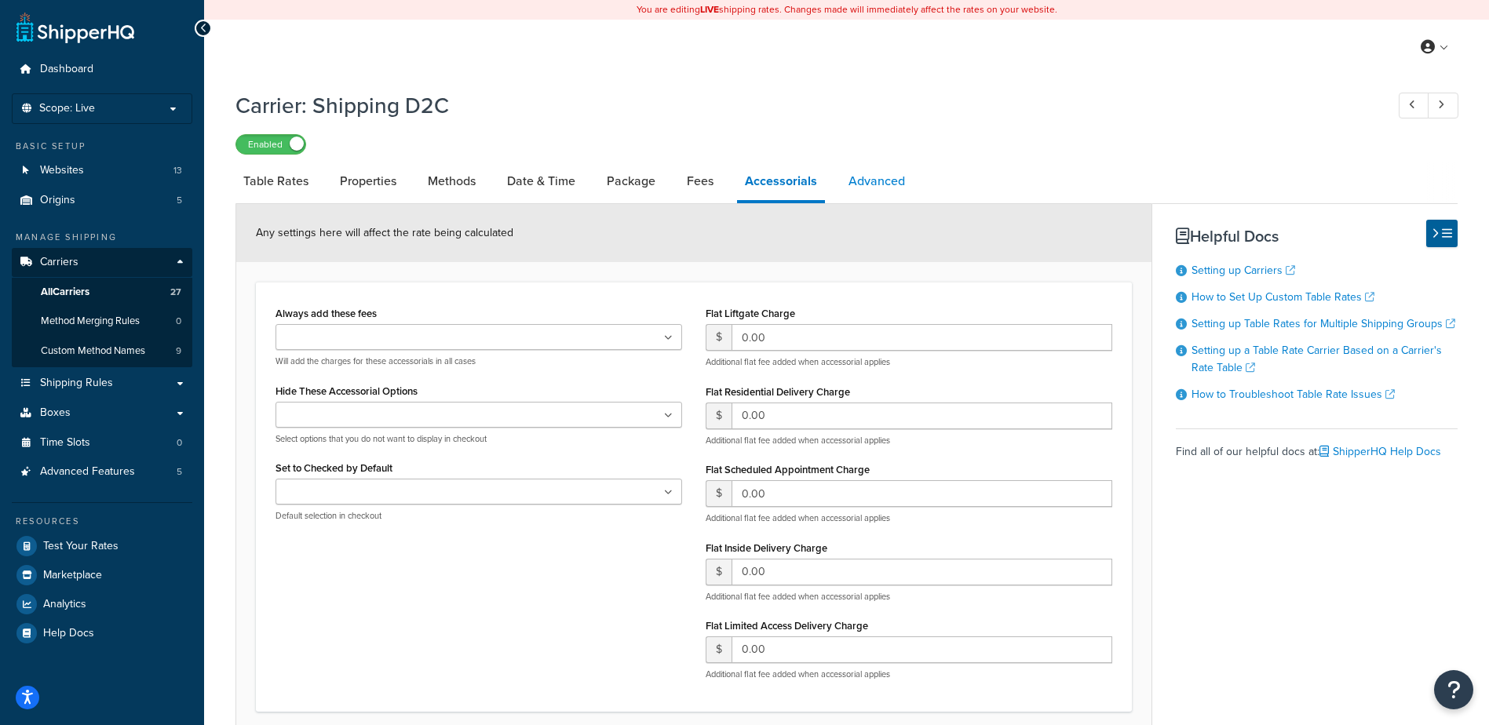
click at [873, 181] on link "Advanced" at bounding box center [877, 181] width 72 height 38
select select "false"
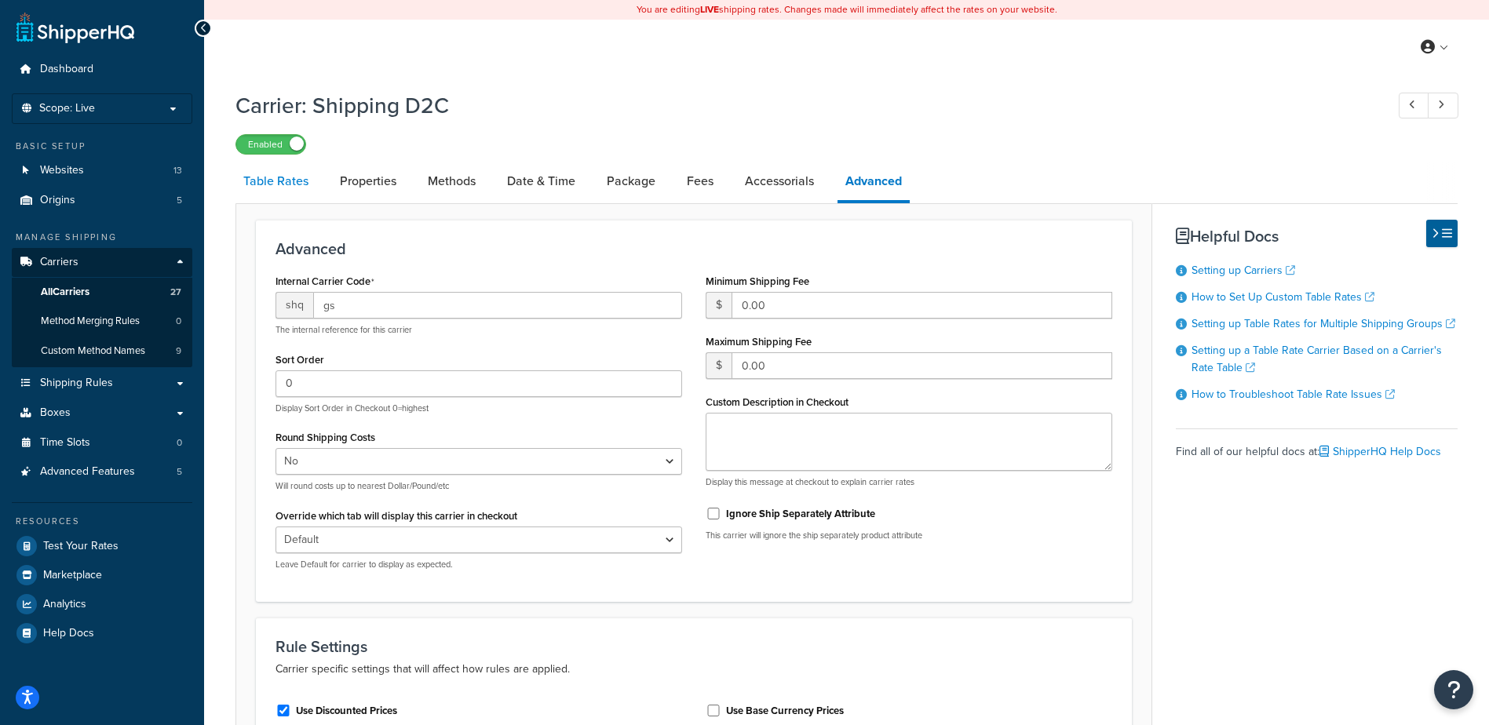
click at [293, 181] on link "Table Rates" at bounding box center [276, 181] width 81 height 38
select select "25"
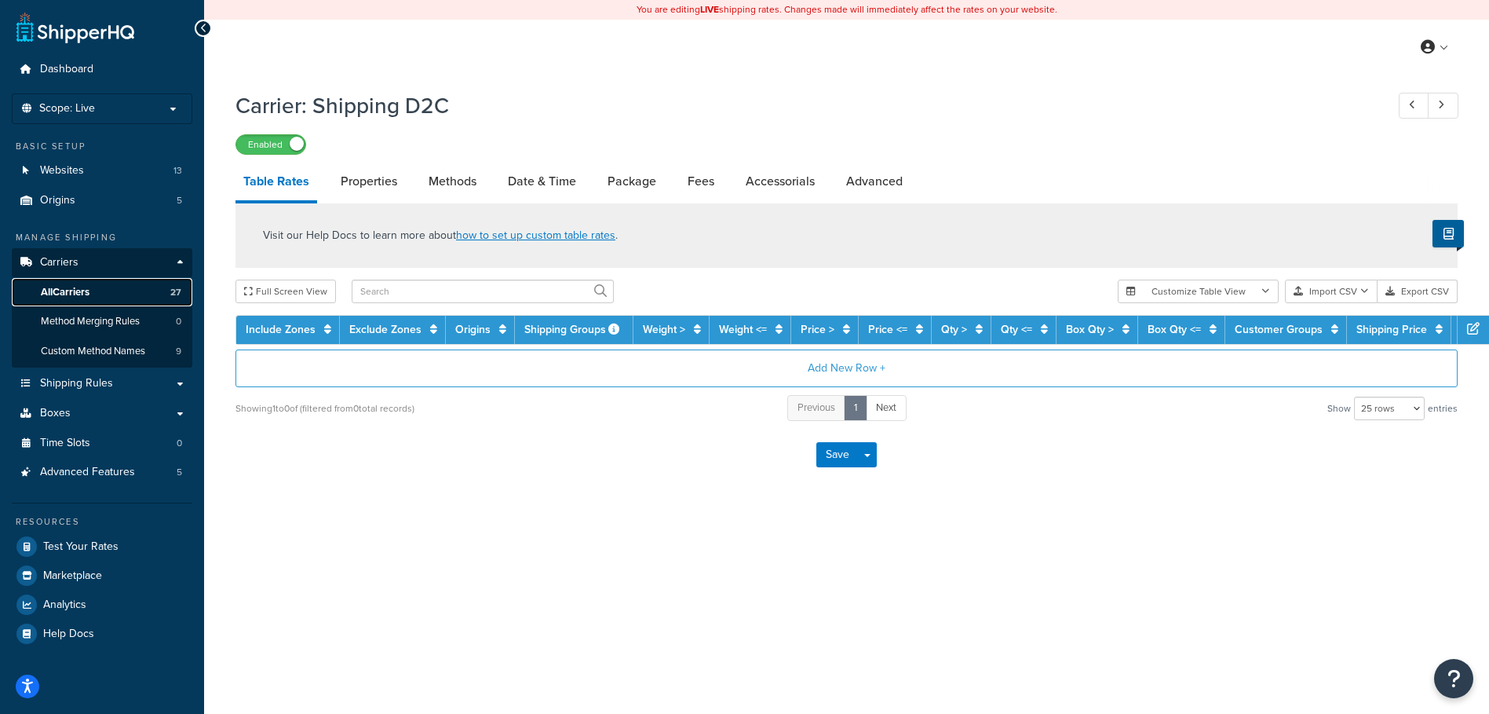
click at [63, 292] on span "All Carriers" at bounding box center [65, 292] width 49 height 13
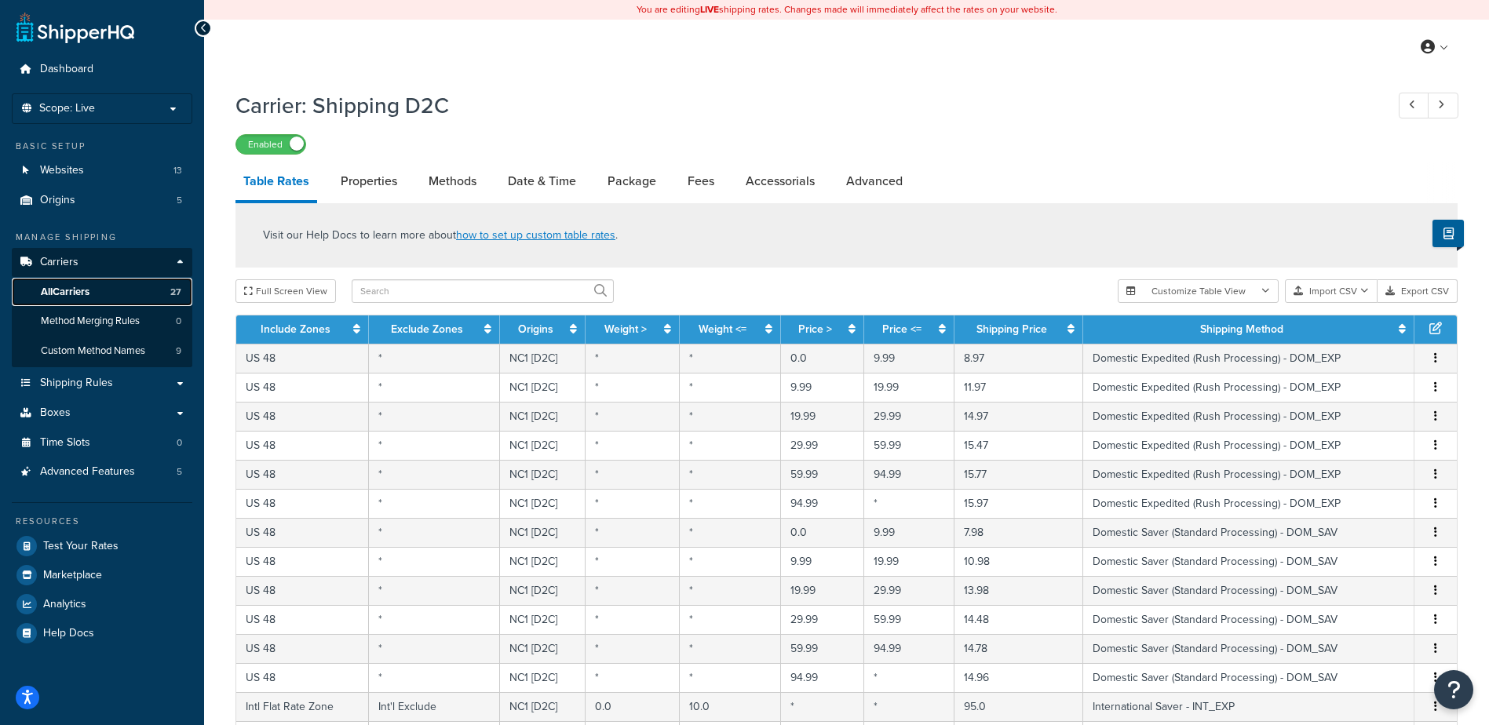
scroll to position [314, 0]
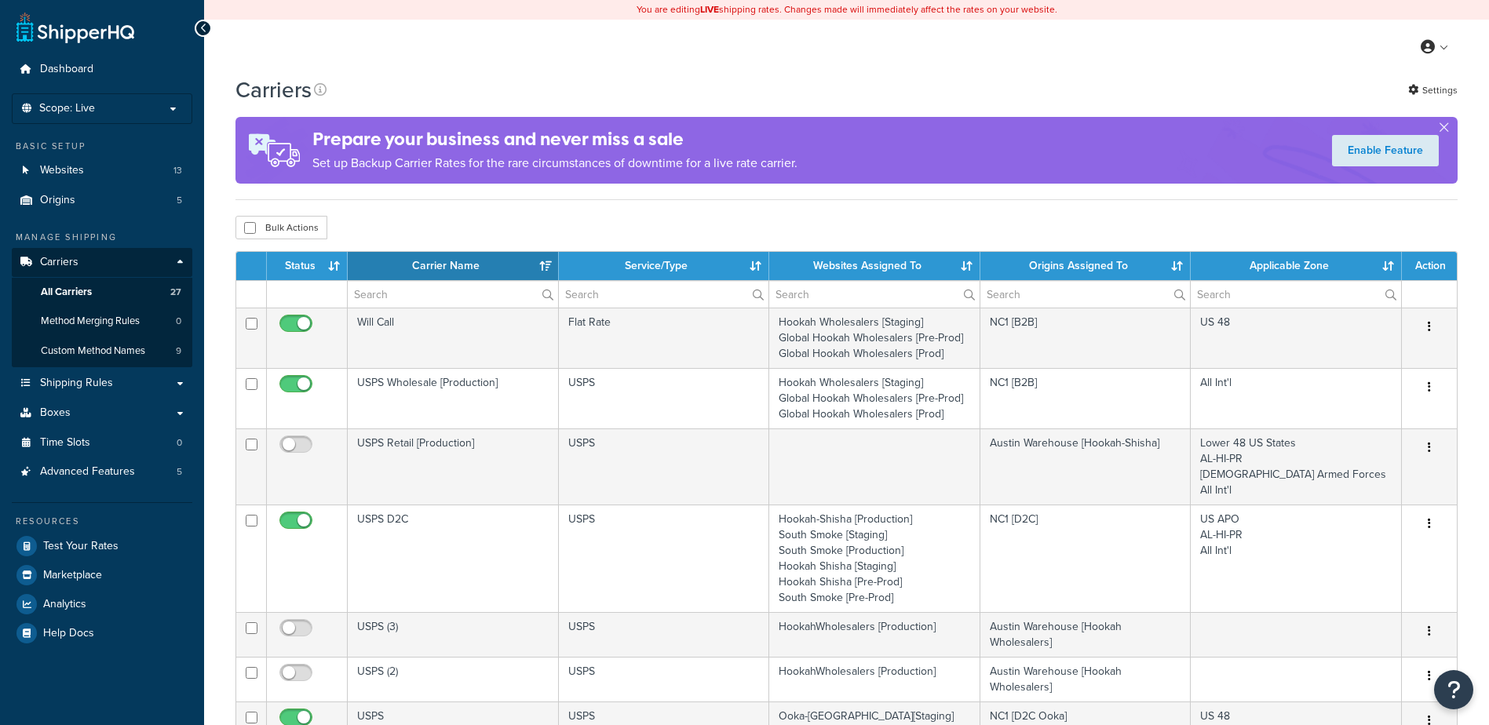
select select "15"
click at [65, 294] on span "All Carriers" at bounding box center [66, 292] width 51 height 13
select select "15"
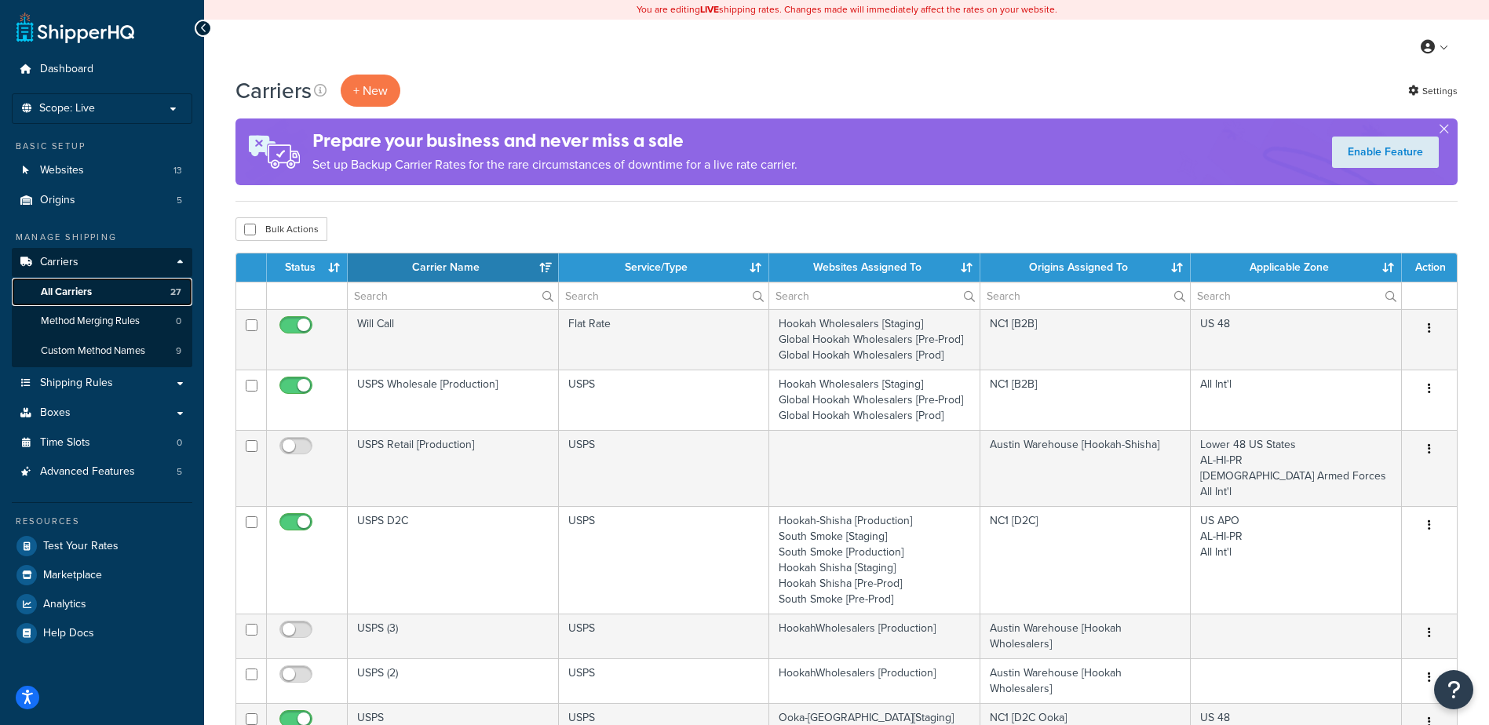
click at [82, 289] on span "All Carriers" at bounding box center [66, 292] width 51 height 13
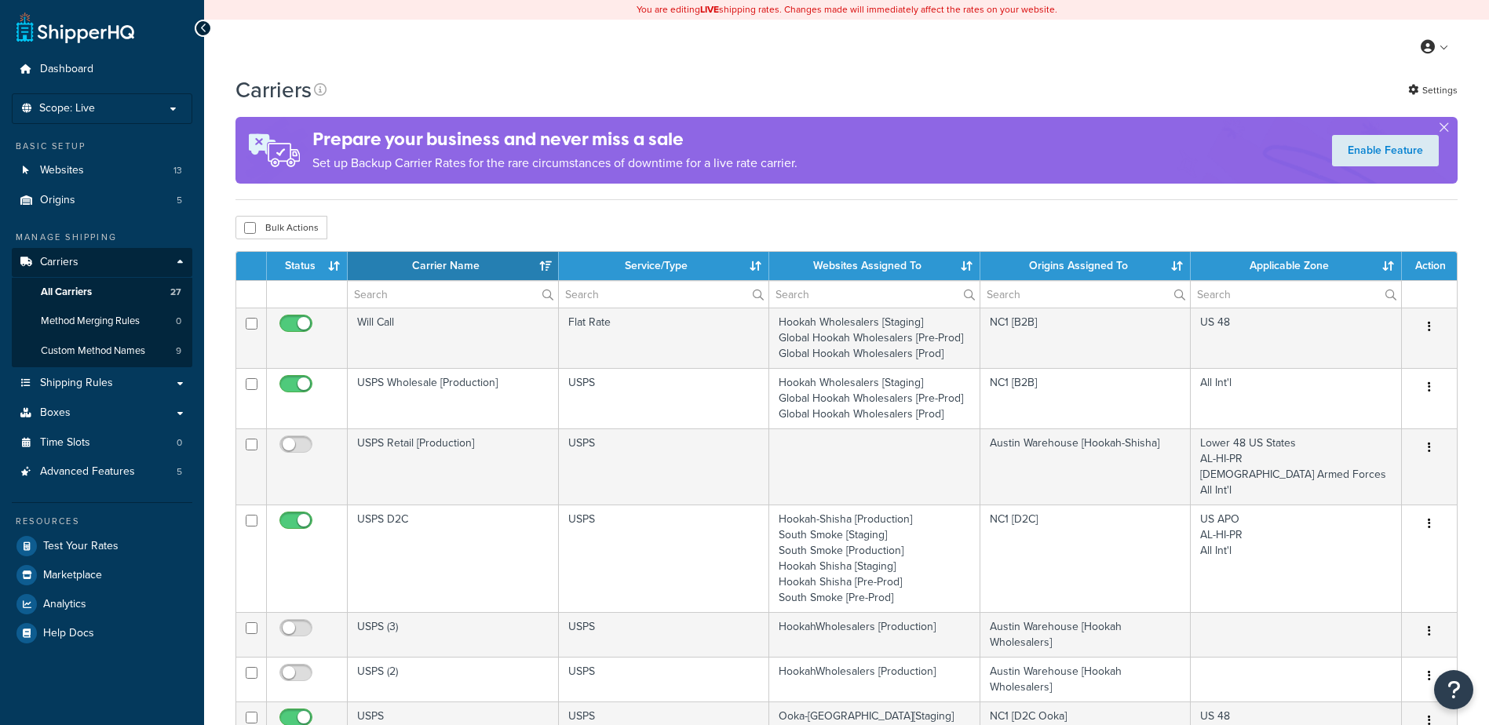
select select "15"
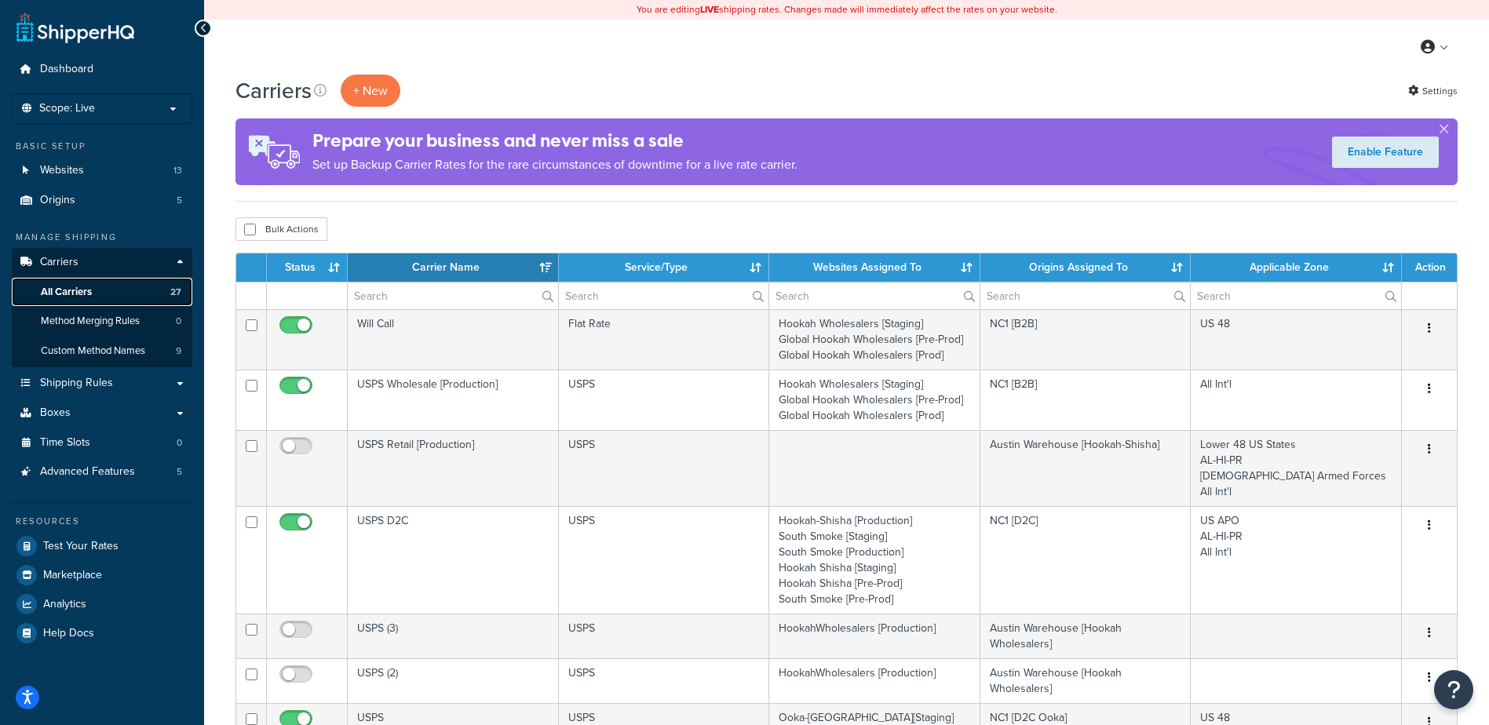
click at [77, 289] on span "All Carriers" at bounding box center [66, 292] width 51 height 13
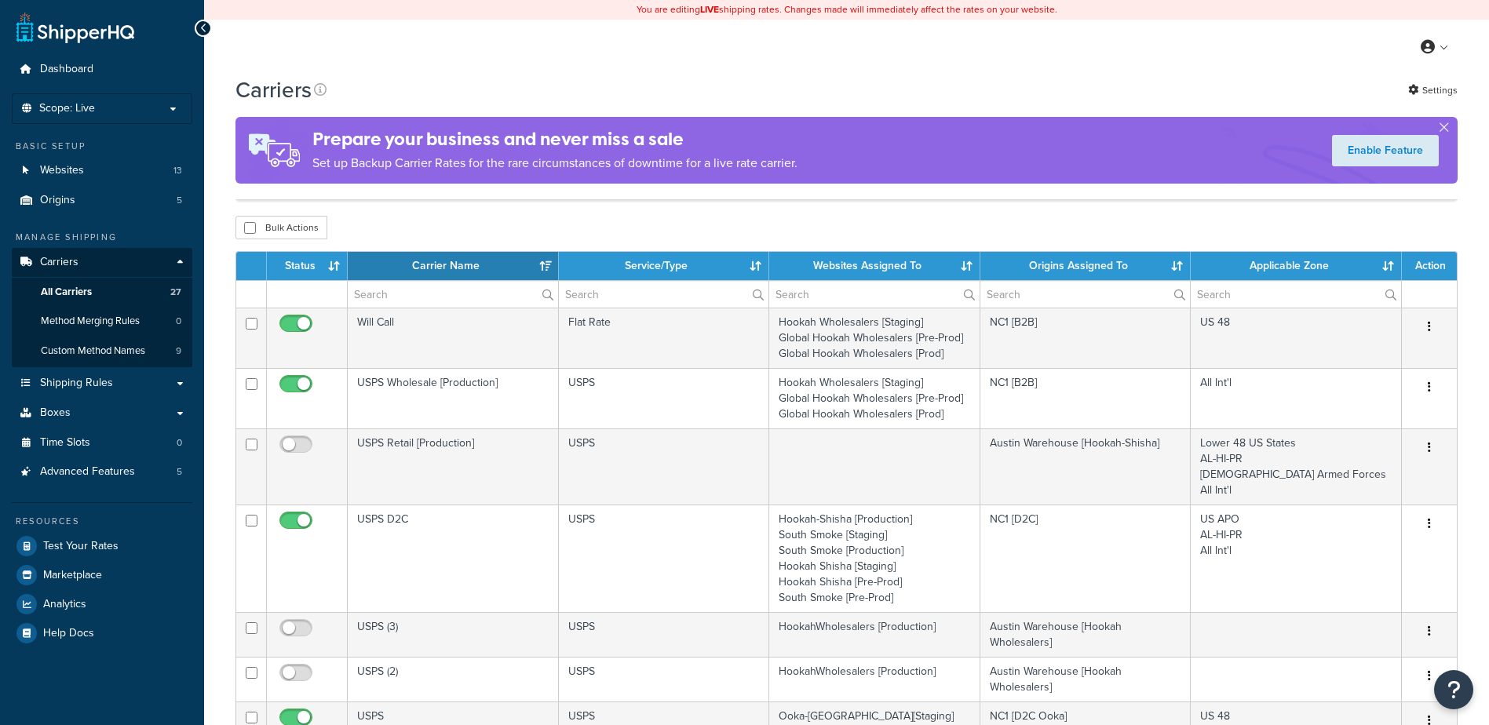
select select "15"
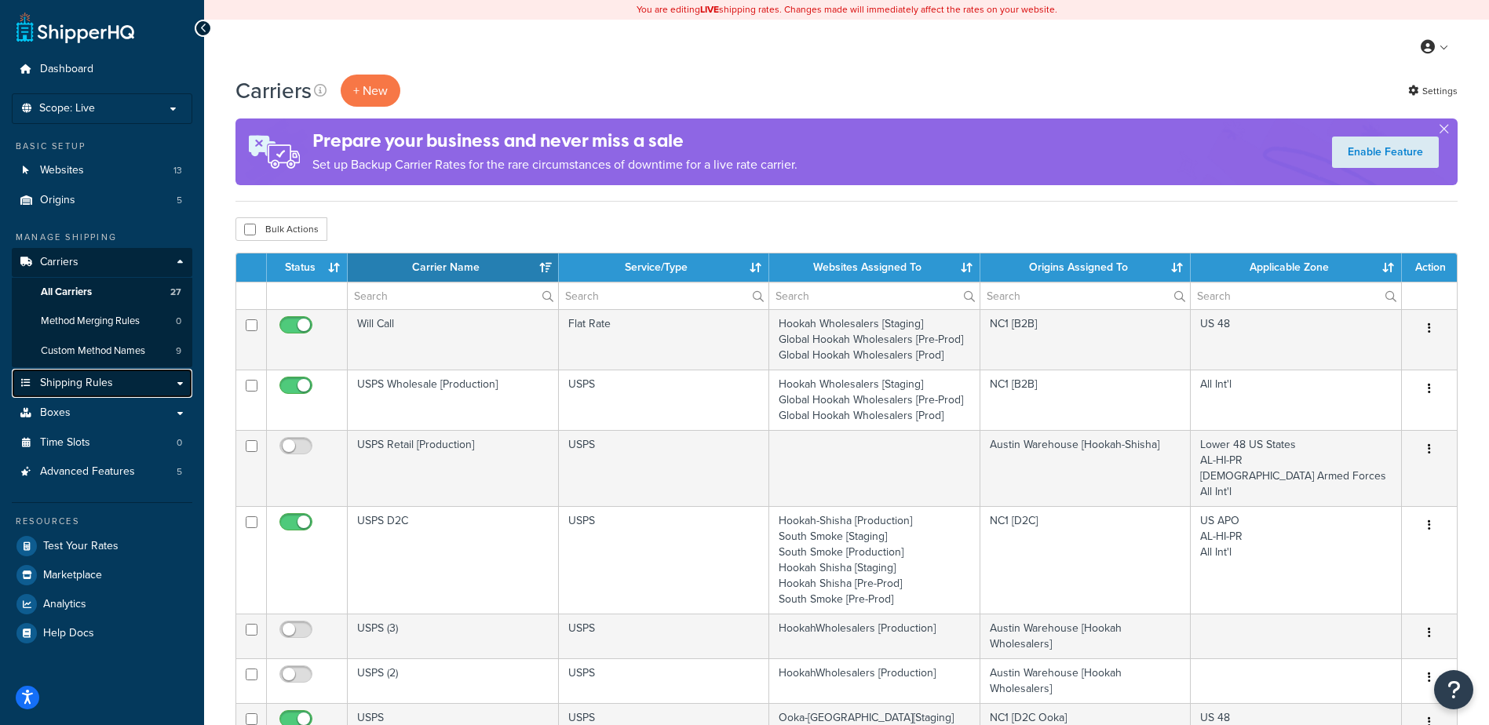
click at [117, 385] on link "Shipping Rules" at bounding box center [102, 383] width 181 height 29
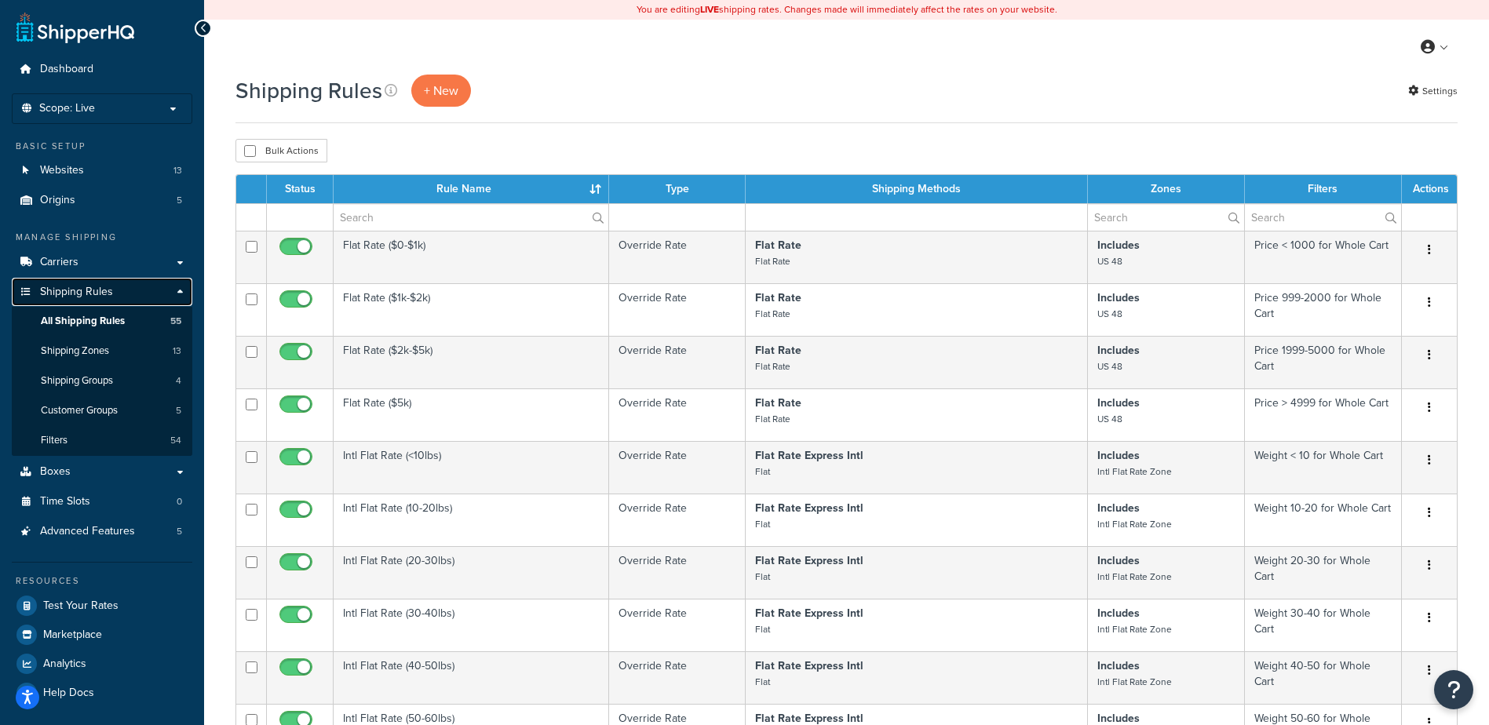
click at [111, 290] on span "Shipping Rules" at bounding box center [76, 292] width 73 height 13
click at [117, 323] on span "All Shipping Rules" at bounding box center [83, 321] width 84 height 13
click at [108, 298] on span "Shipping Rules" at bounding box center [76, 292] width 73 height 13
click at [111, 263] on link "Carriers" at bounding box center [102, 262] width 181 height 29
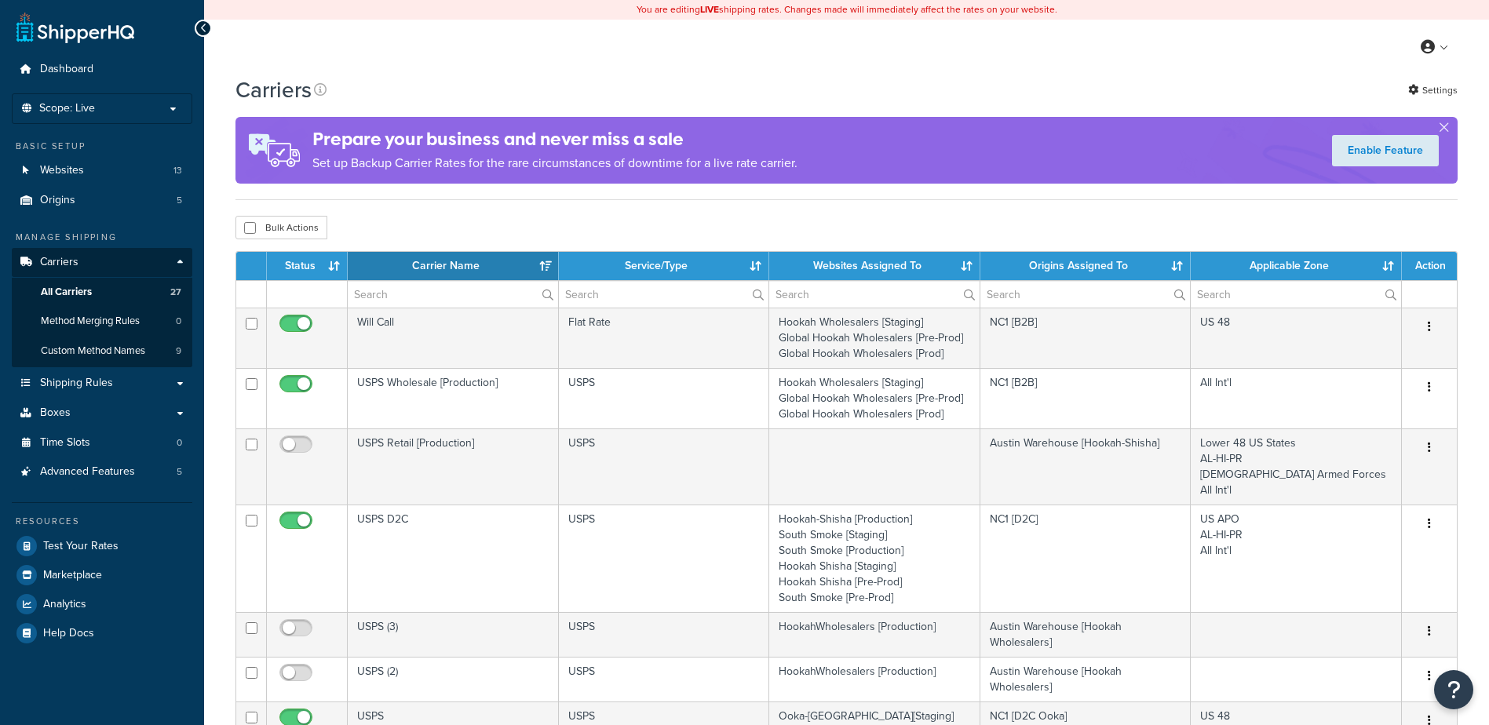
select select "15"
click at [91, 290] on span "All Carriers" at bounding box center [66, 292] width 51 height 13
select select "15"
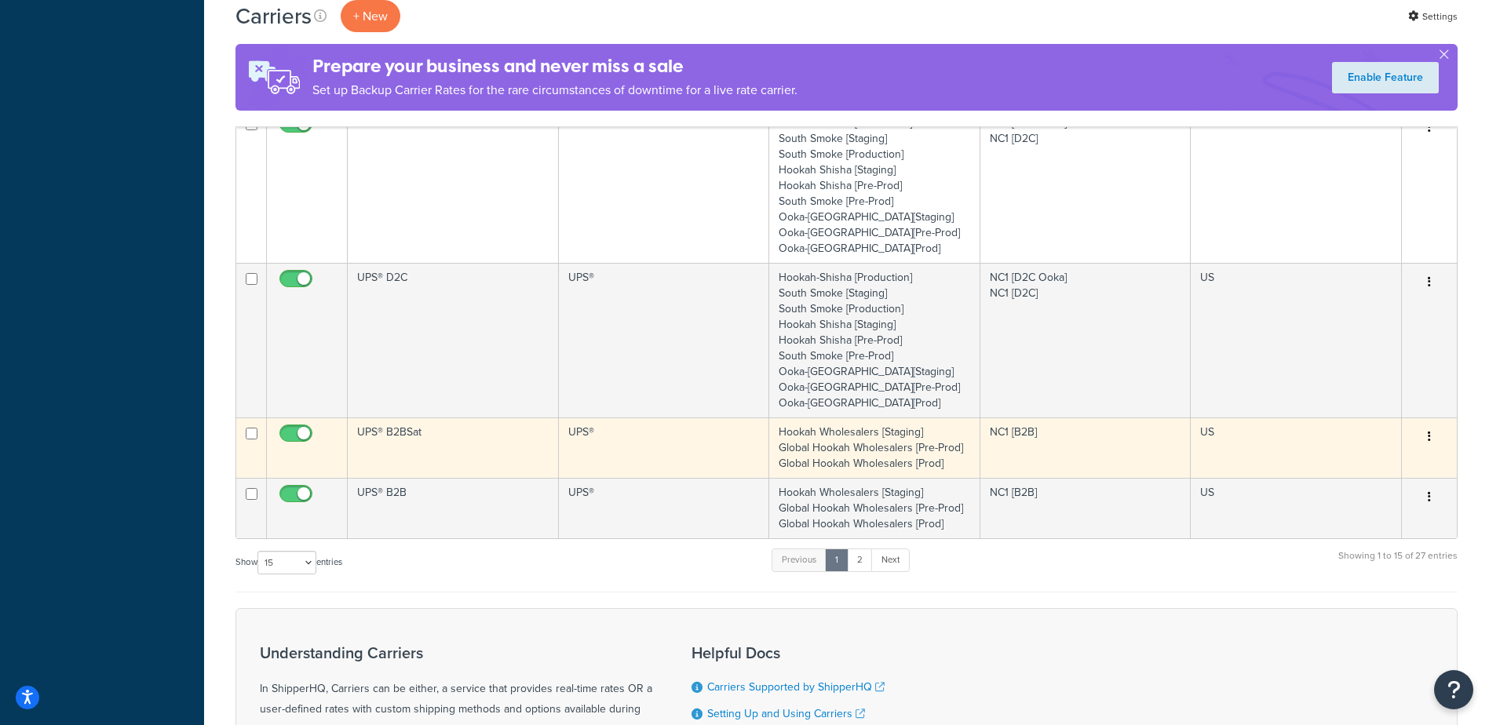
scroll to position [864, 0]
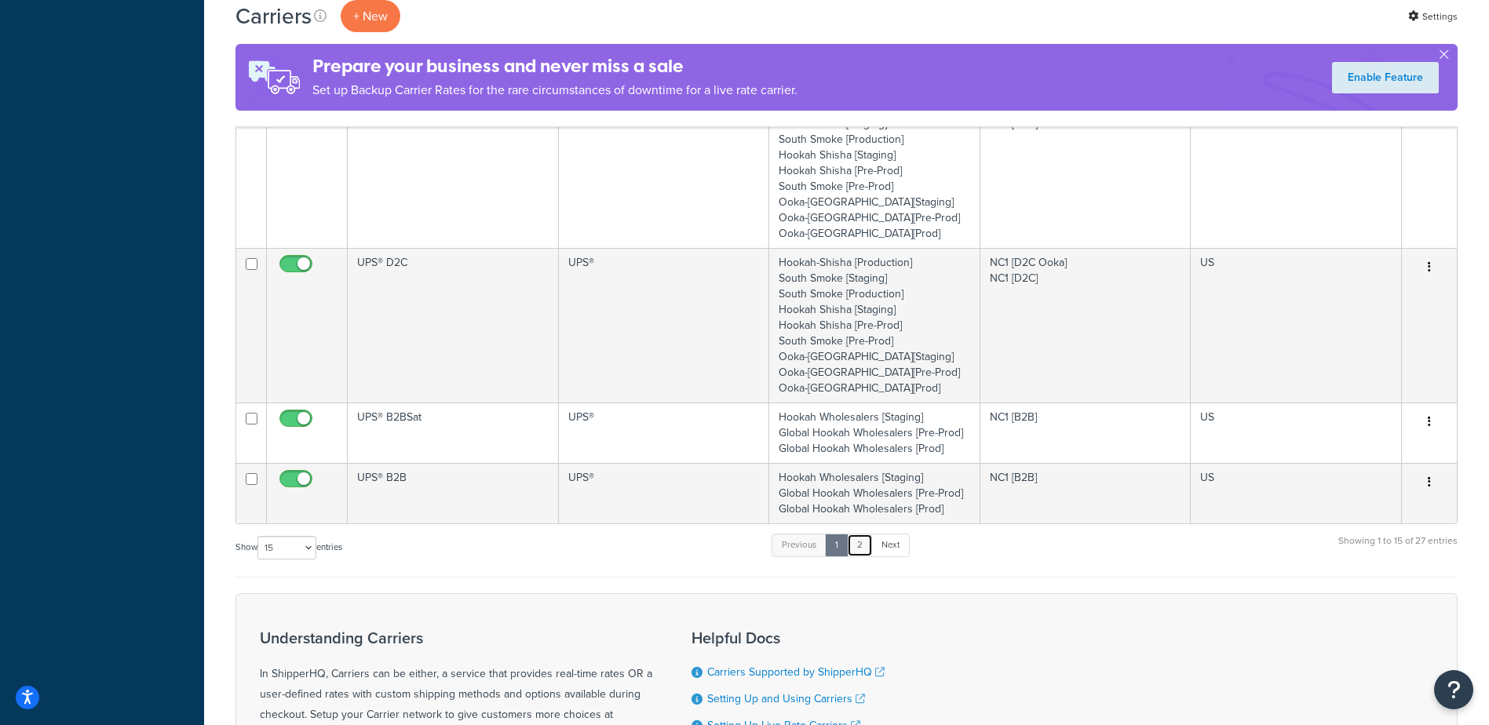
click at [860, 544] on link "2" at bounding box center [860, 546] width 26 height 24
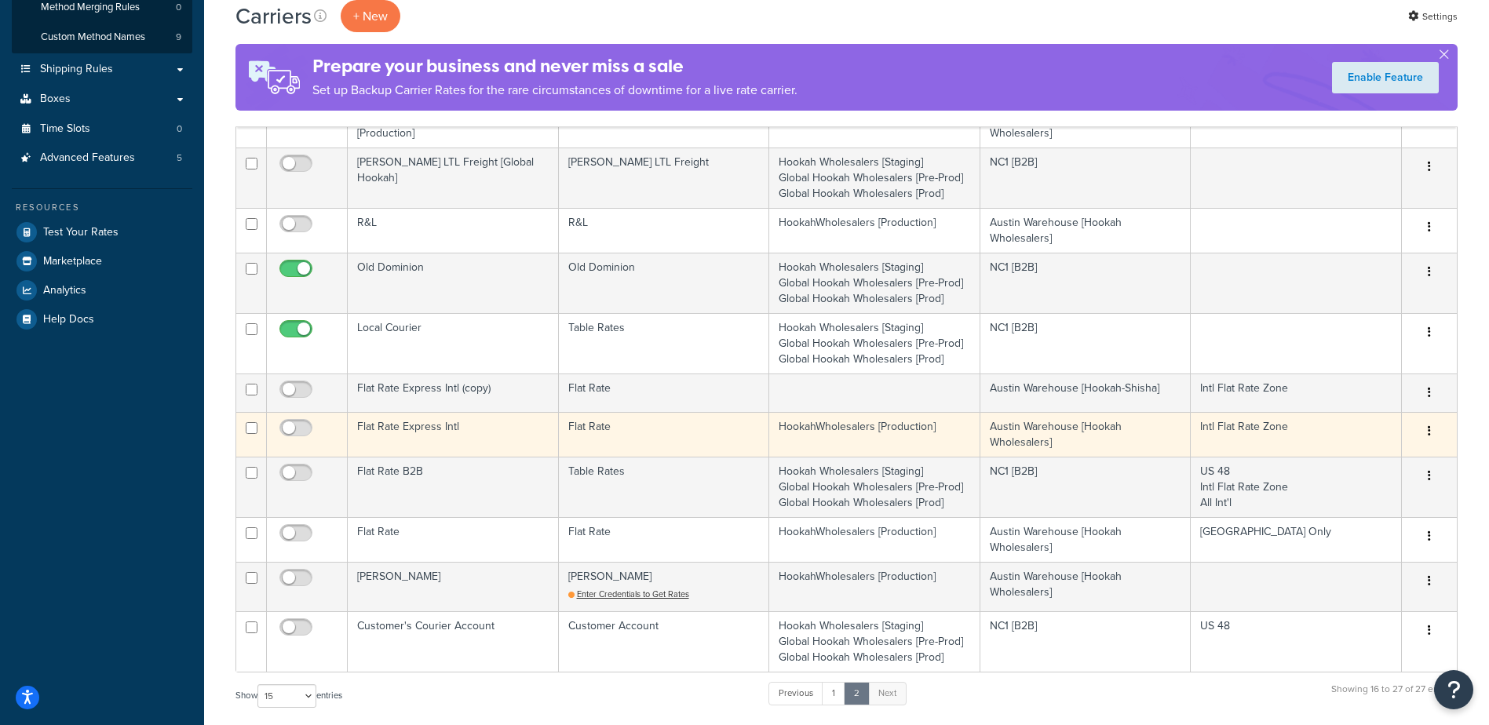
scroll to position [471, 0]
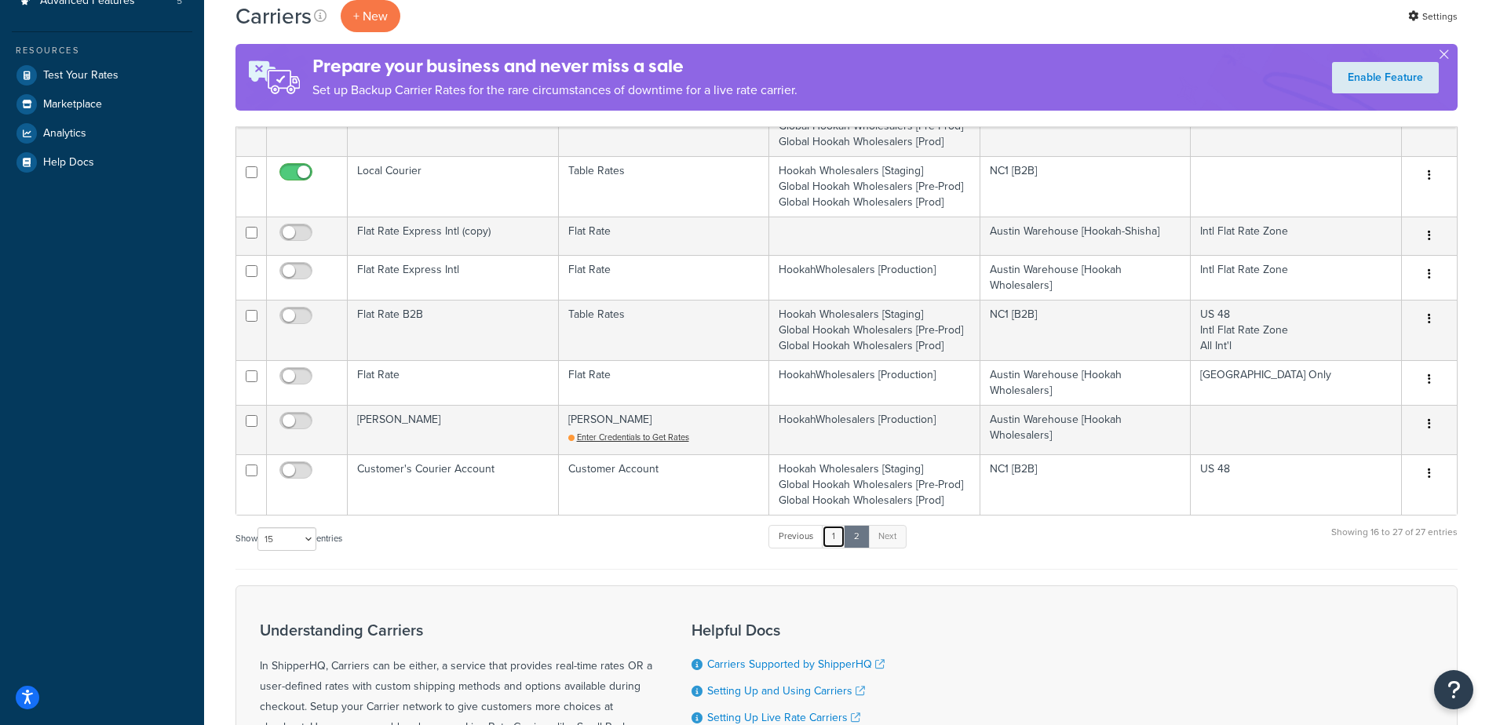
click at [834, 535] on link "1" at bounding box center [834, 537] width 24 height 24
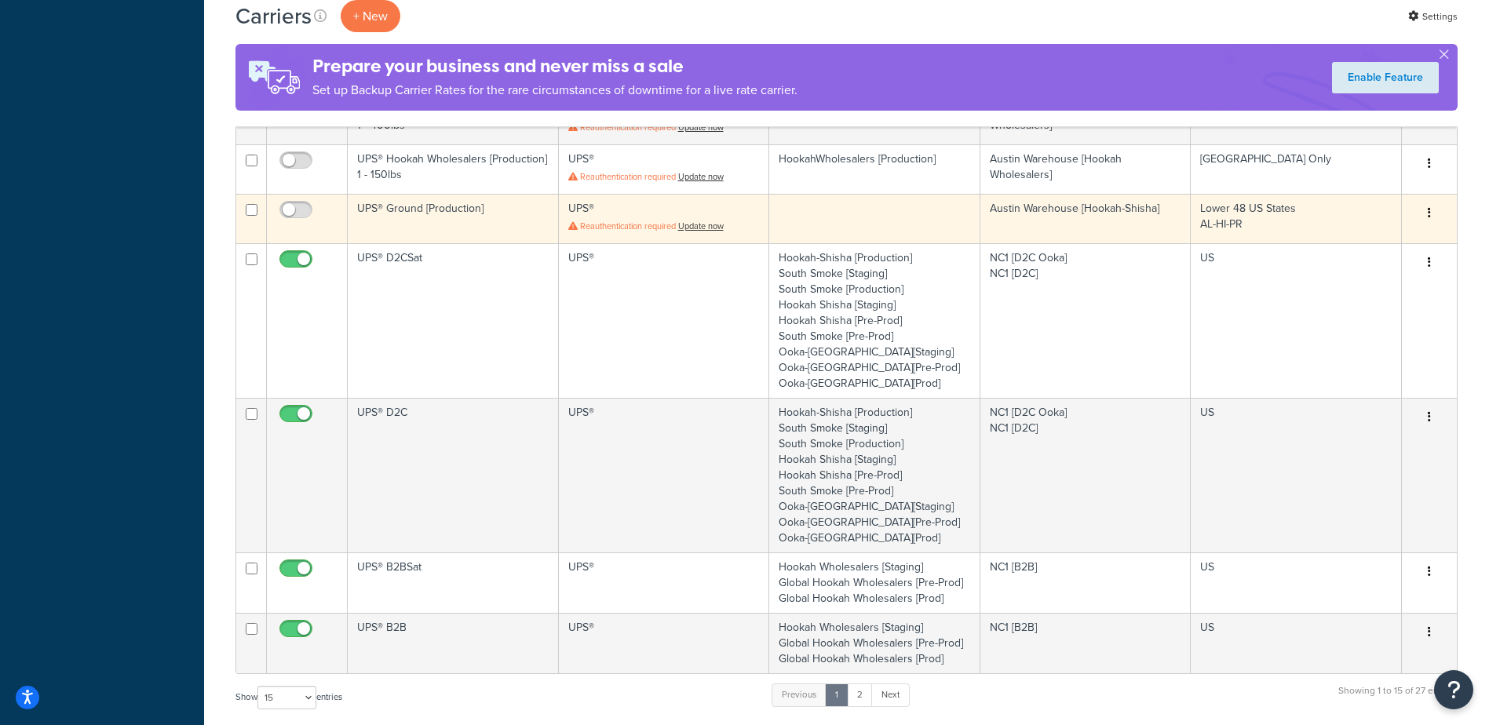
scroll to position [733, 0]
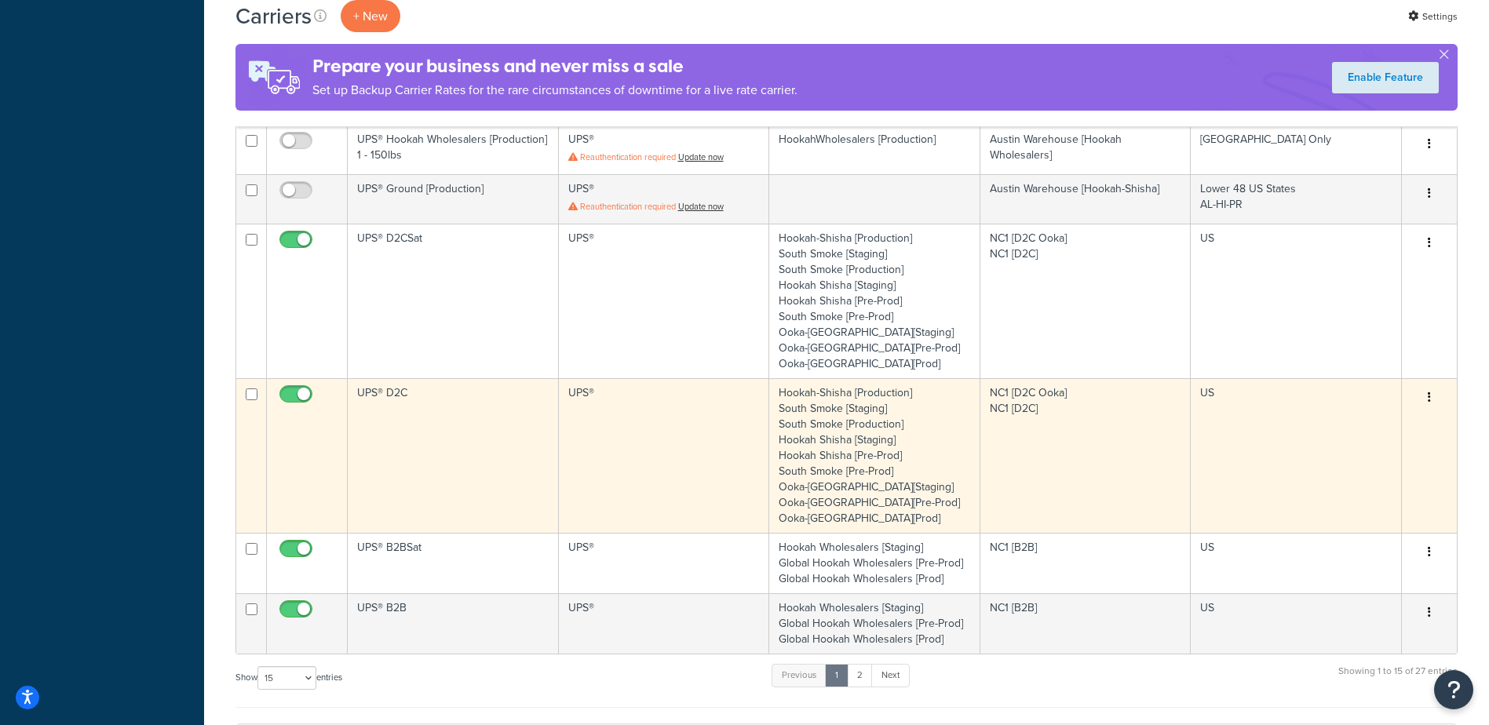
click at [407, 394] on td "UPS® D2C" at bounding box center [453, 455] width 211 height 155
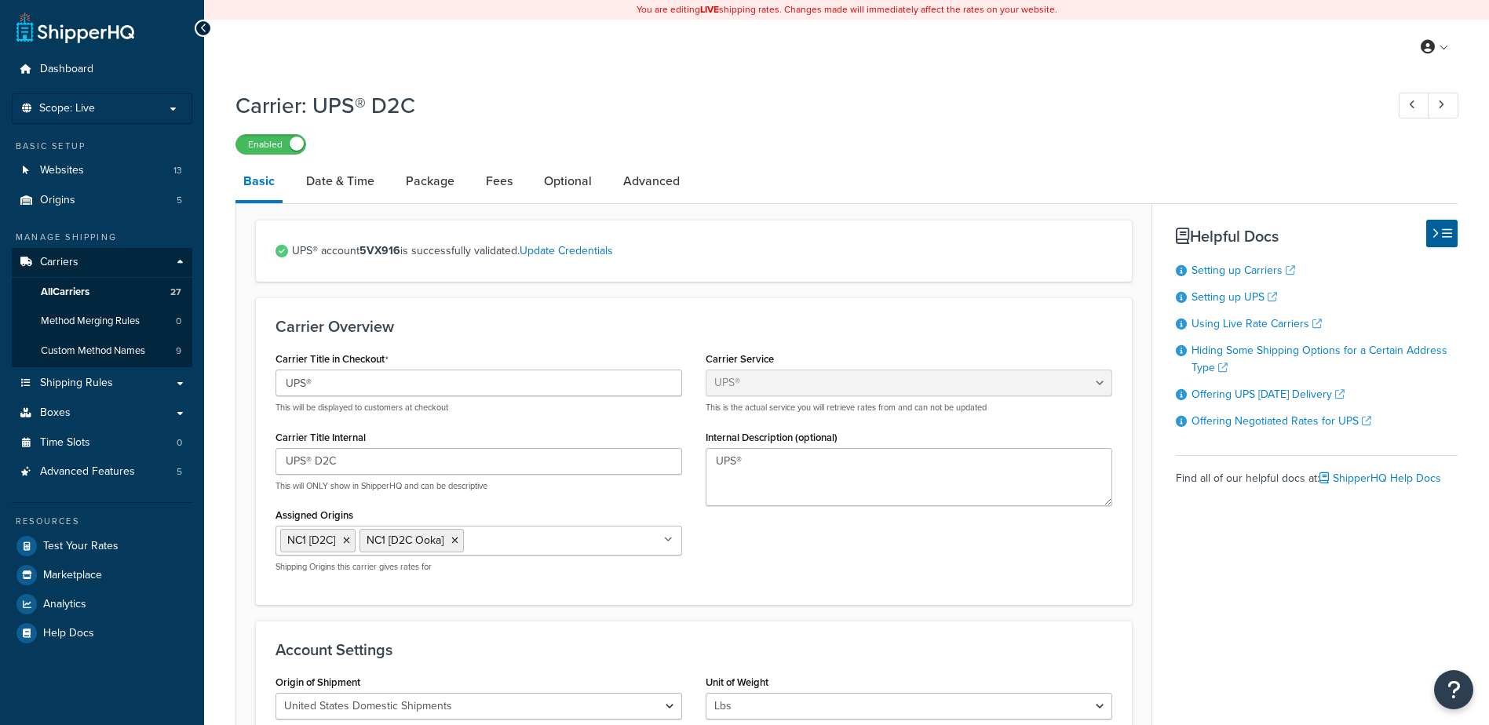
select select "ups"
click at [579, 188] on link "Optional" at bounding box center [568, 181] width 64 height 38
select select "business"
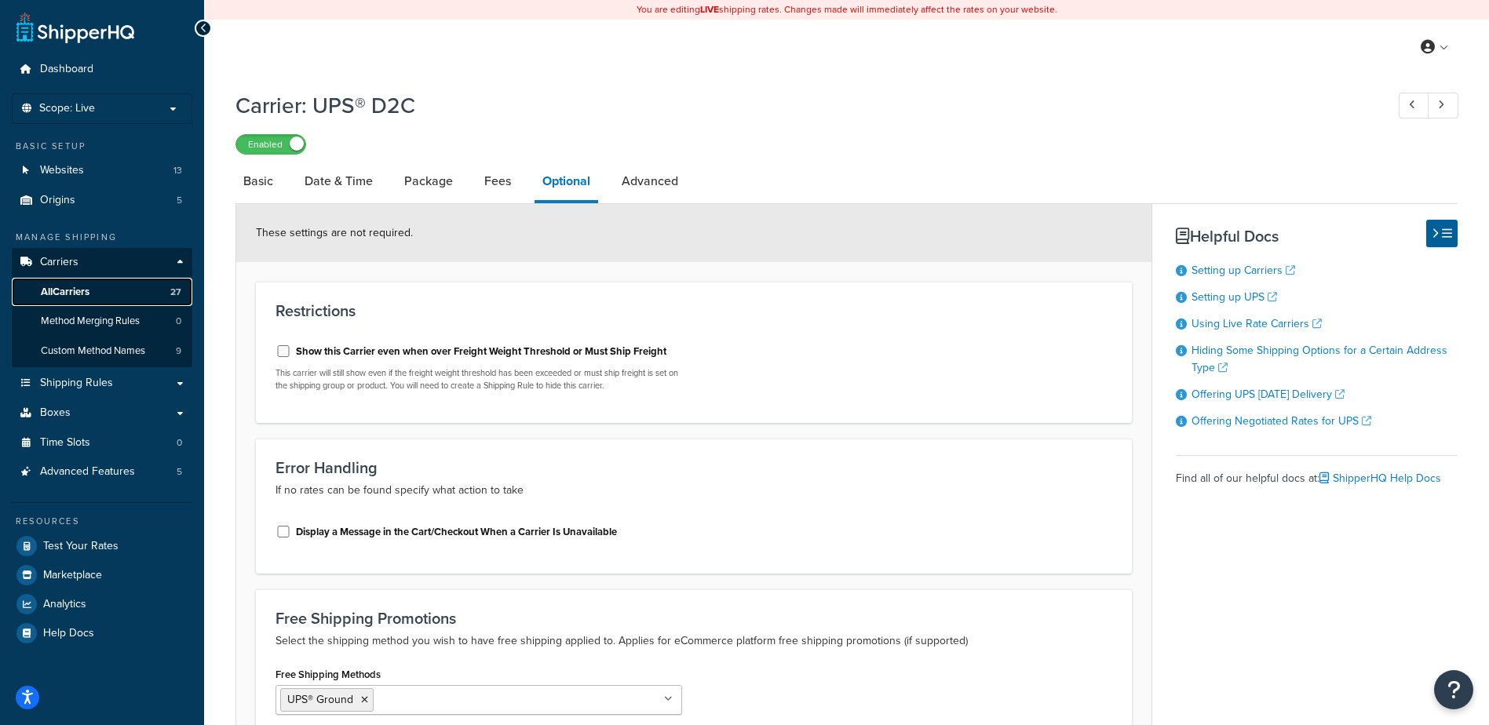
click at [72, 294] on span "All Carriers" at bounding box center [65, 292] width 49 height 13
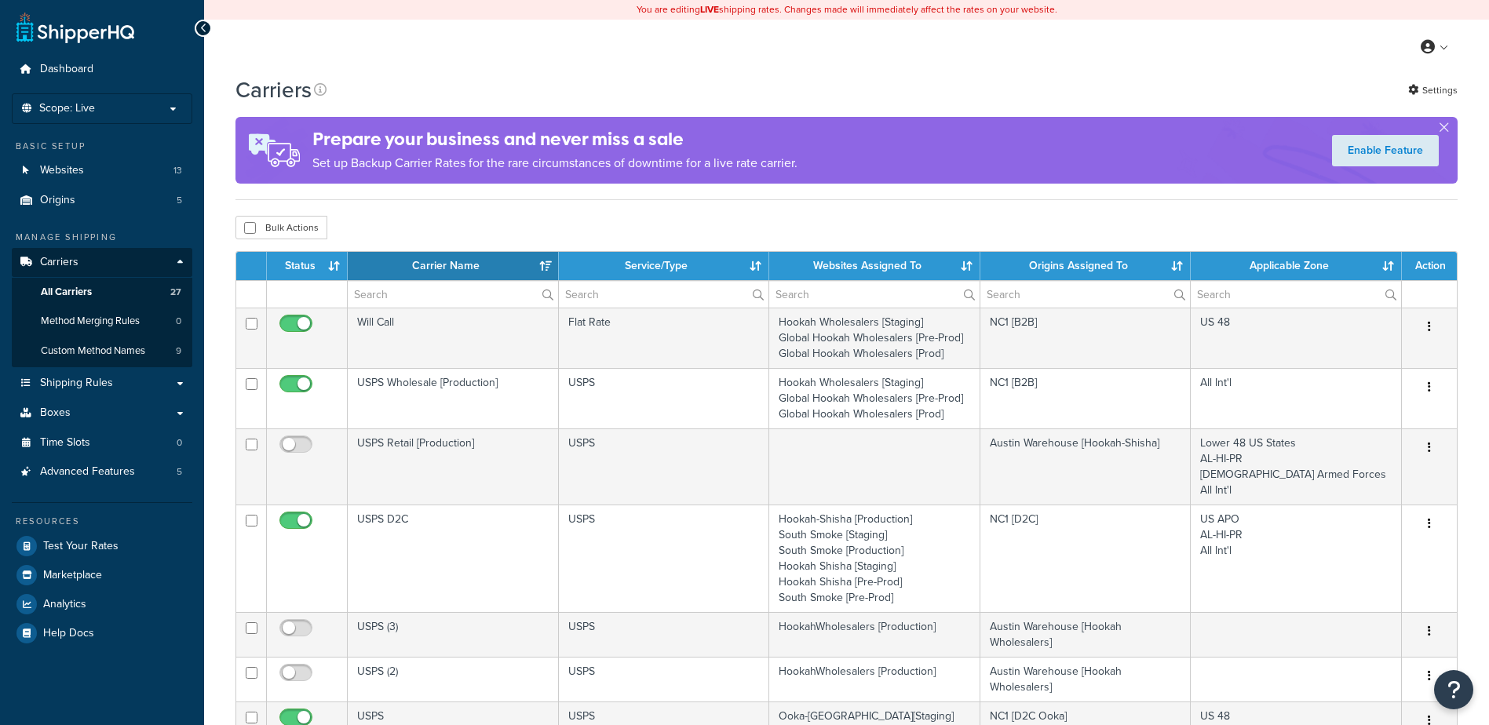
select select "15"
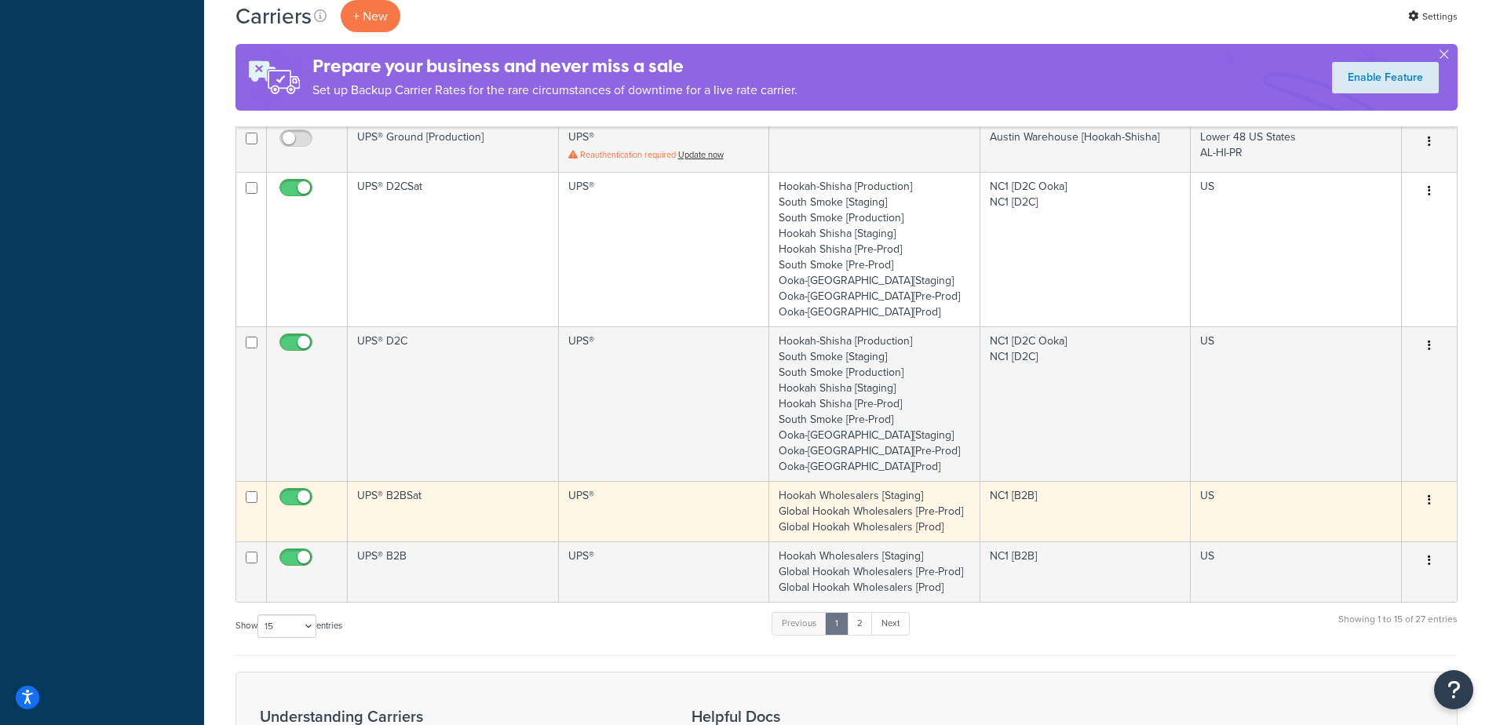
scroll to position [707, 0]
